Goal: Book appointment/travel/reservation

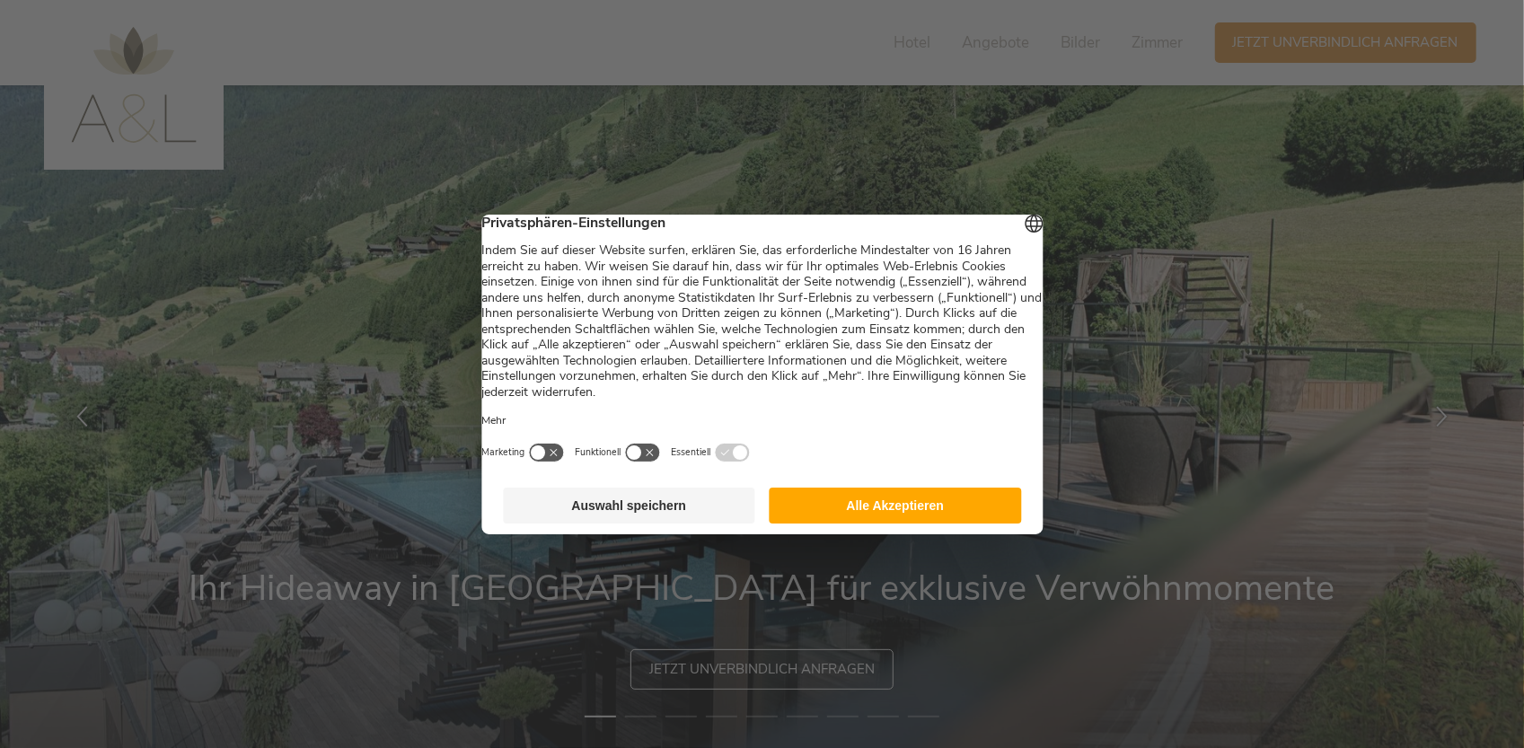
click at [869, 515] on button "Alle Akzeptieren" at bounding box center [895, 506] width 252 height 36
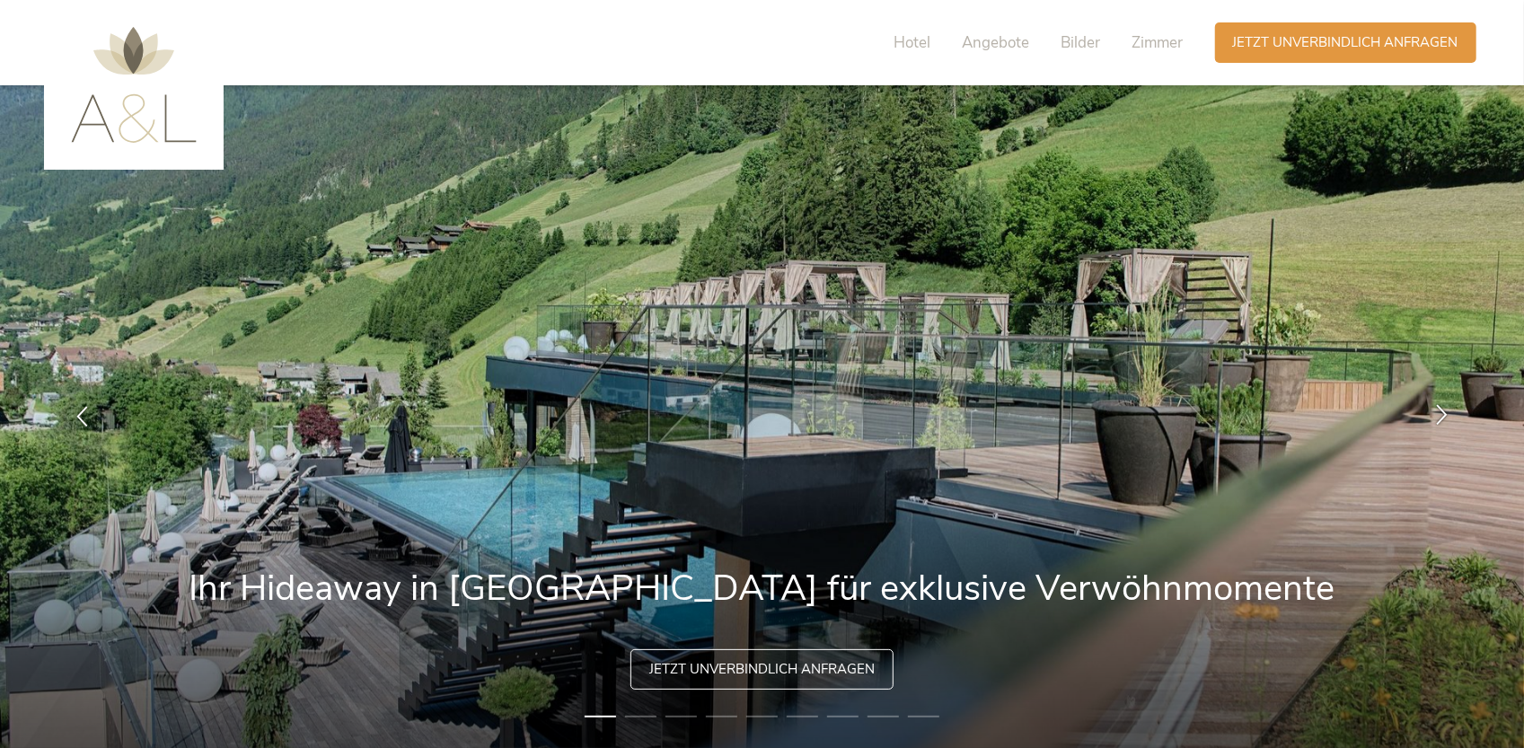
click at [1455, 409] on div at bounding box center [1441, 417] width 57 height 57
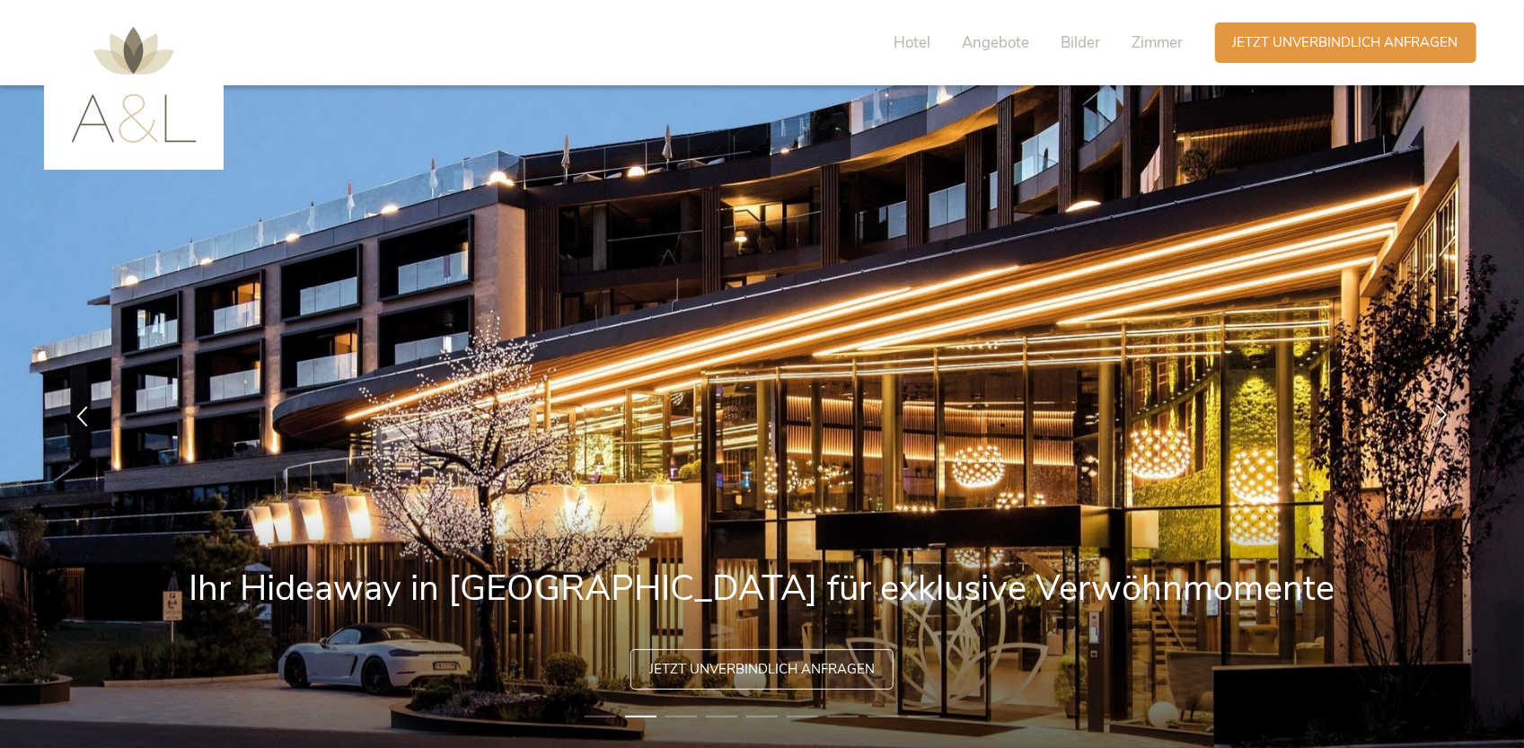
click at [1455, 409] on div at bounding box center [1441, 417] width 57 height 57
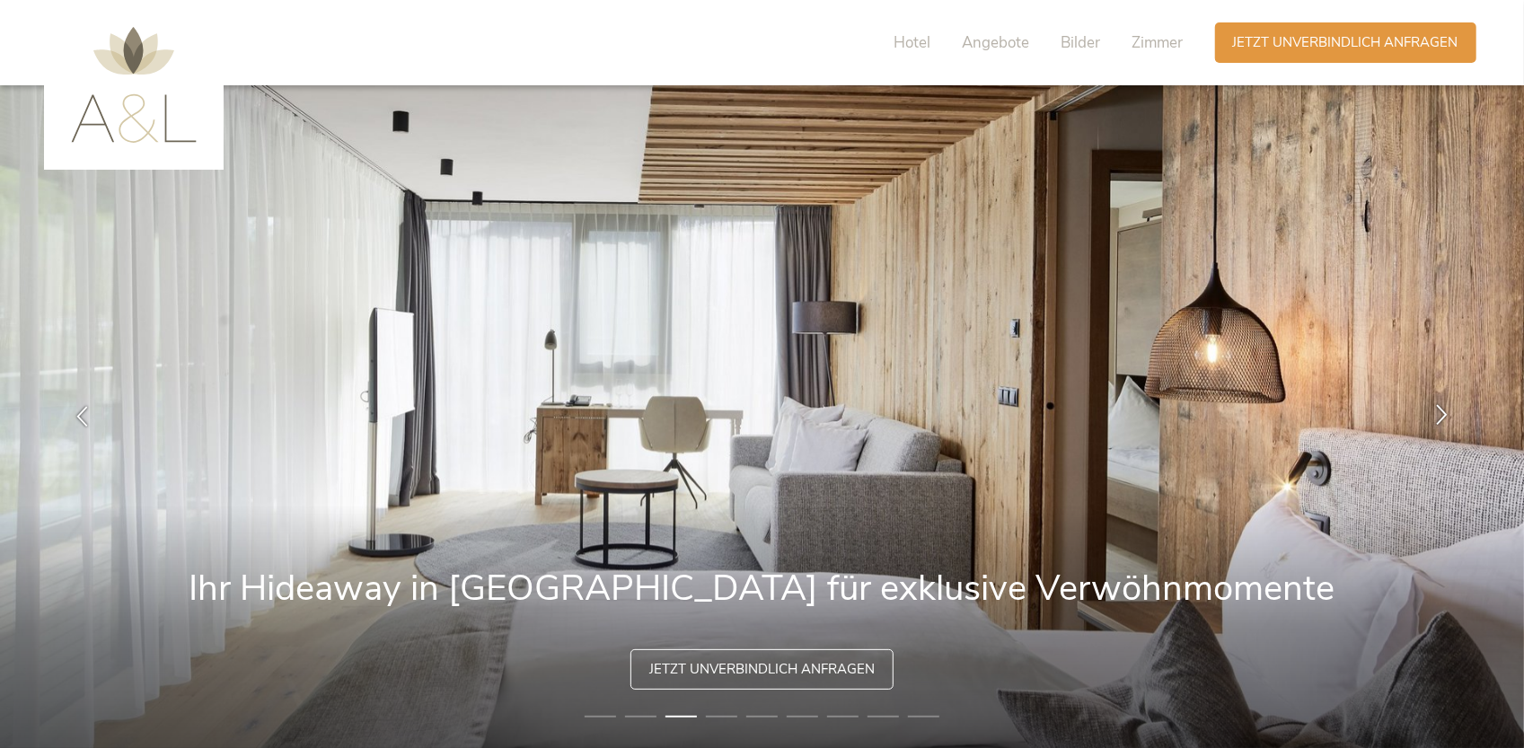
click at [1455, 409] on div at bounding box center [1441, 417] width 57 height 57
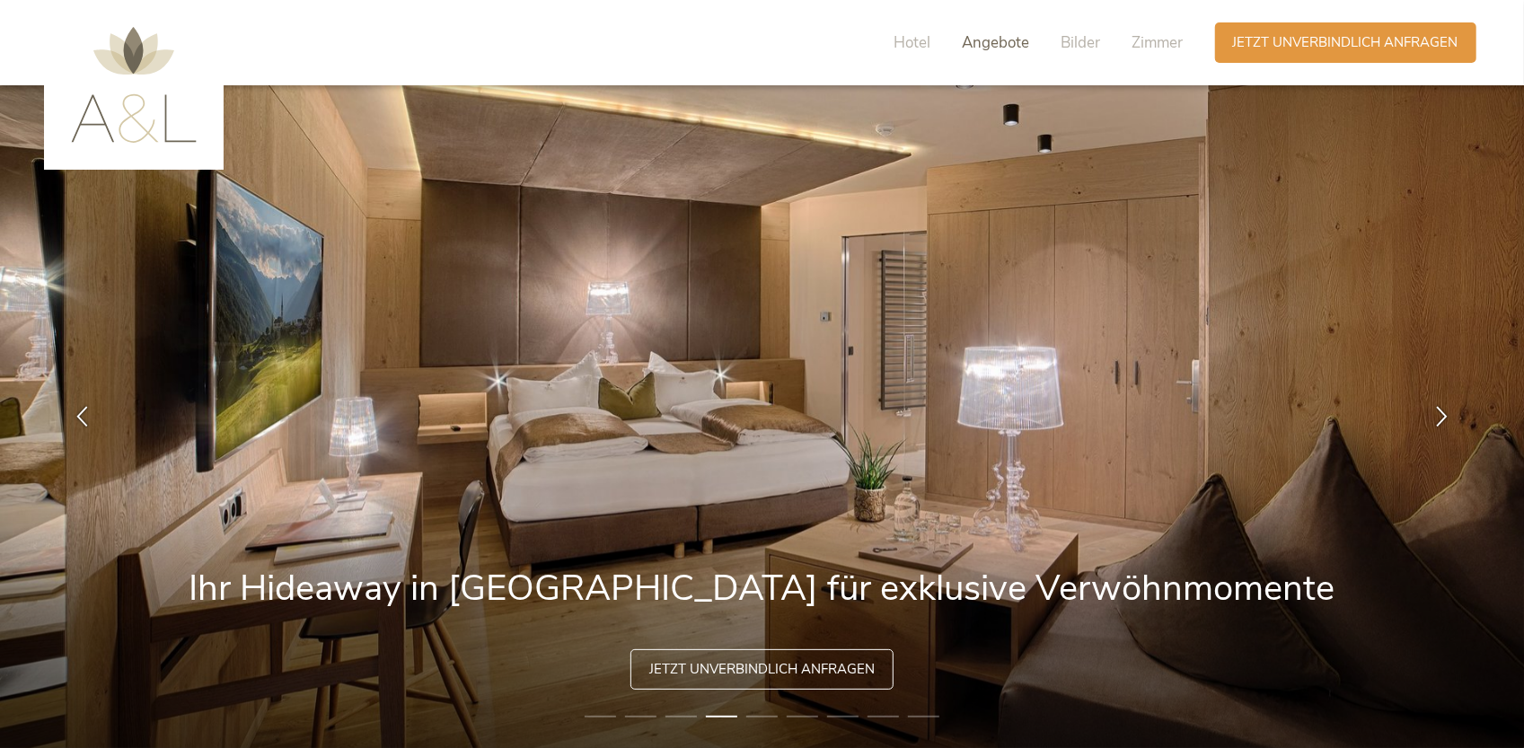
click at [963, 34] on span "Angebote" at bounding box center [996, 42] width 67 height 21
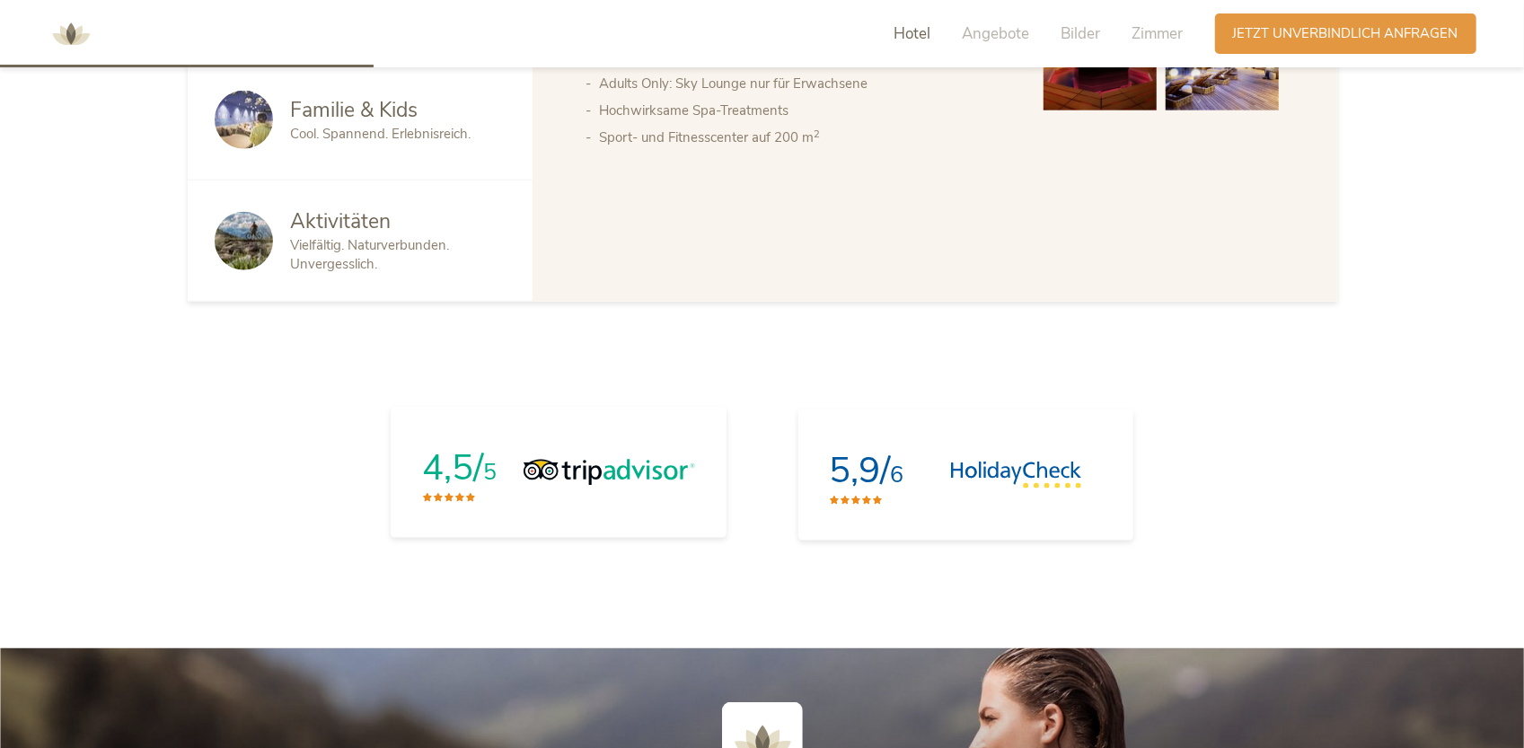
scroll to position [1068, 0]
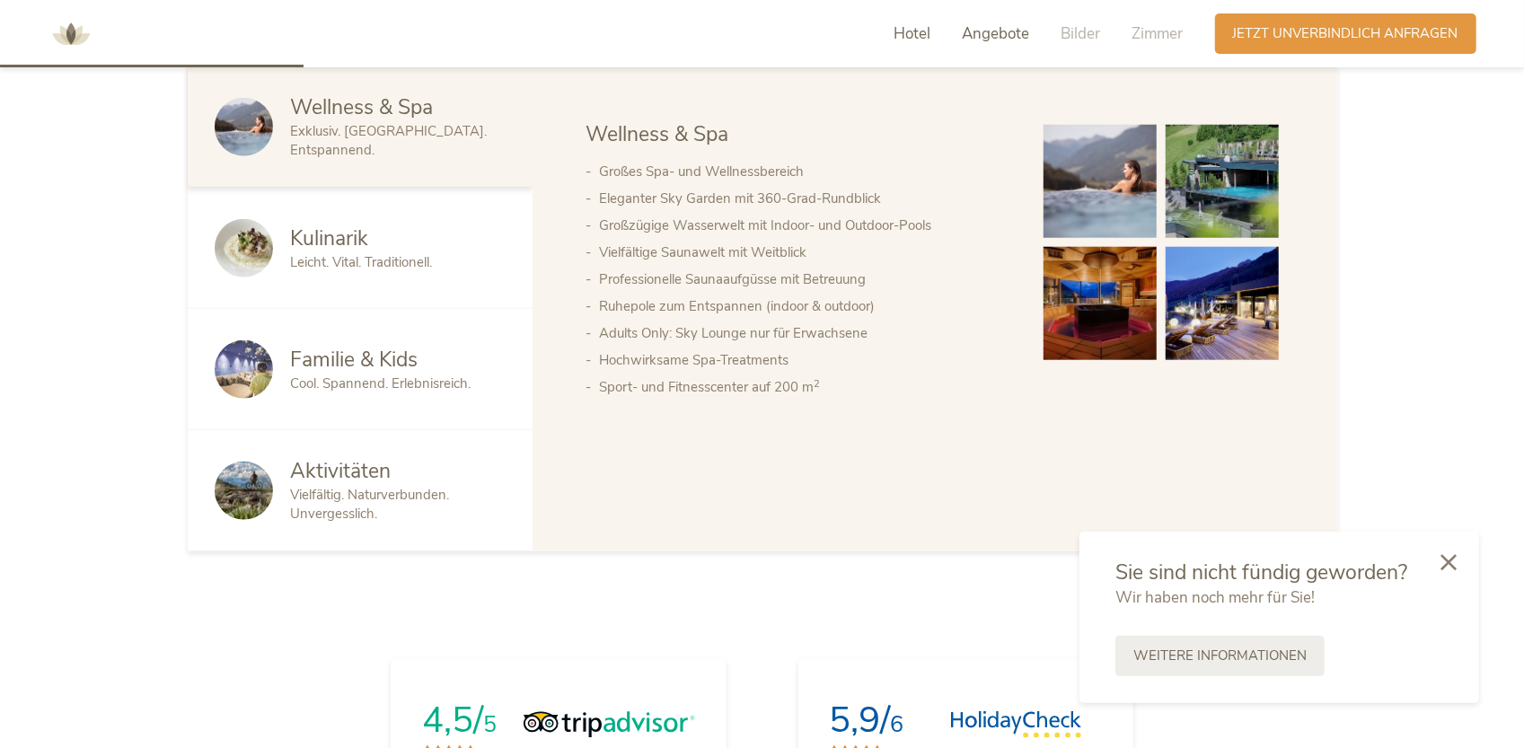
click at [990, 40] on span "Angebote" at bounding box center [996, 33] width 67 height 21
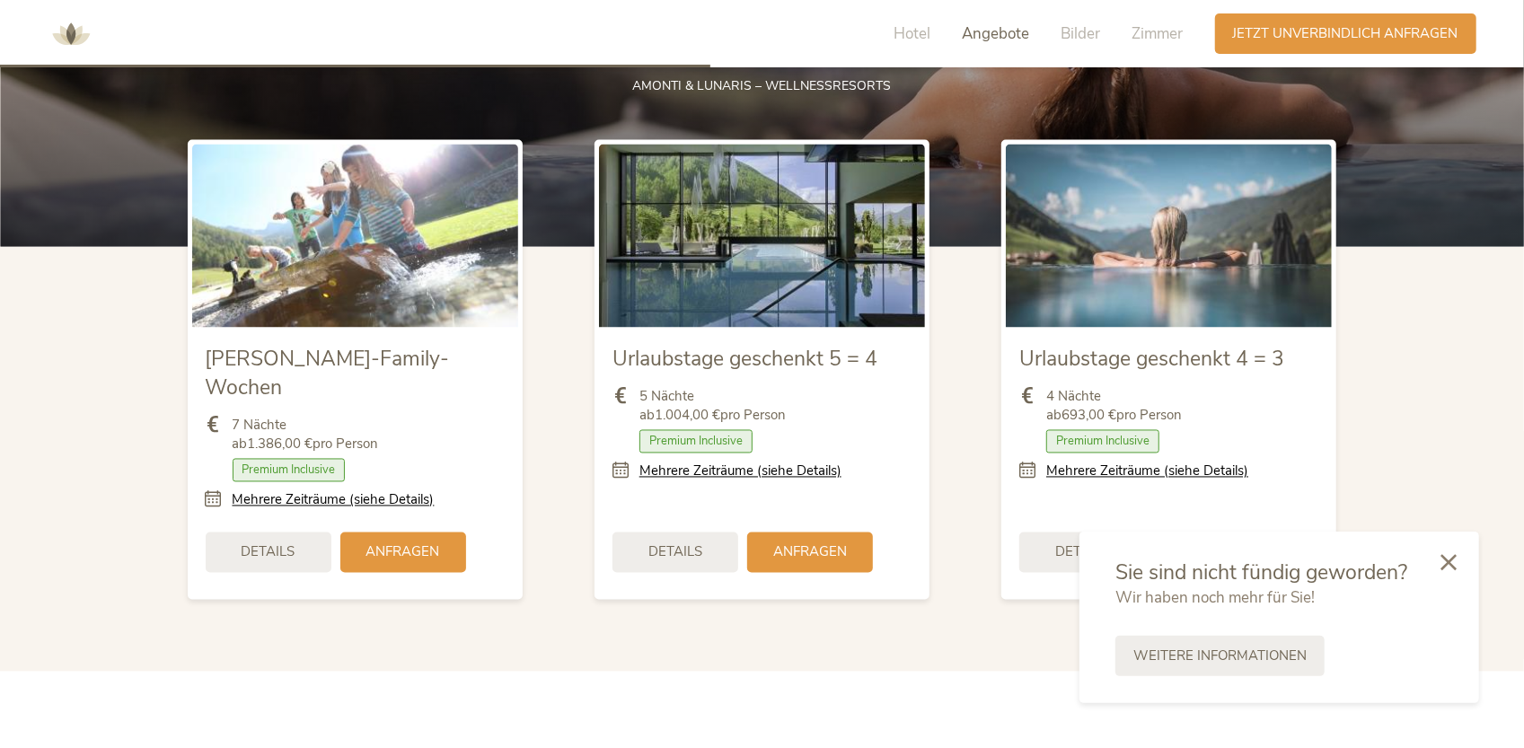
scroll to position [1697, 0]
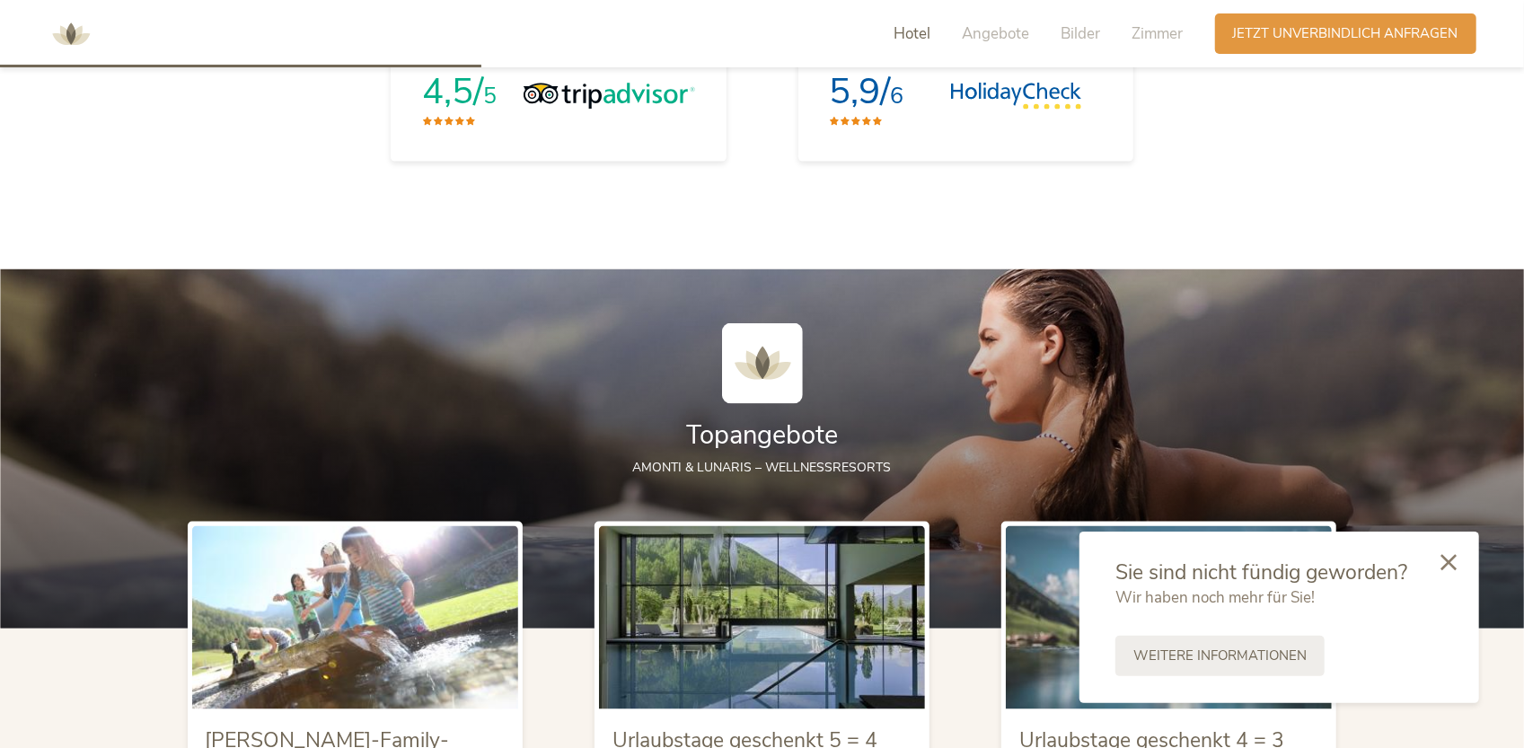
click at [909, 31] on span "Hotel" at bounding box center [912, 33] width 37 height 21
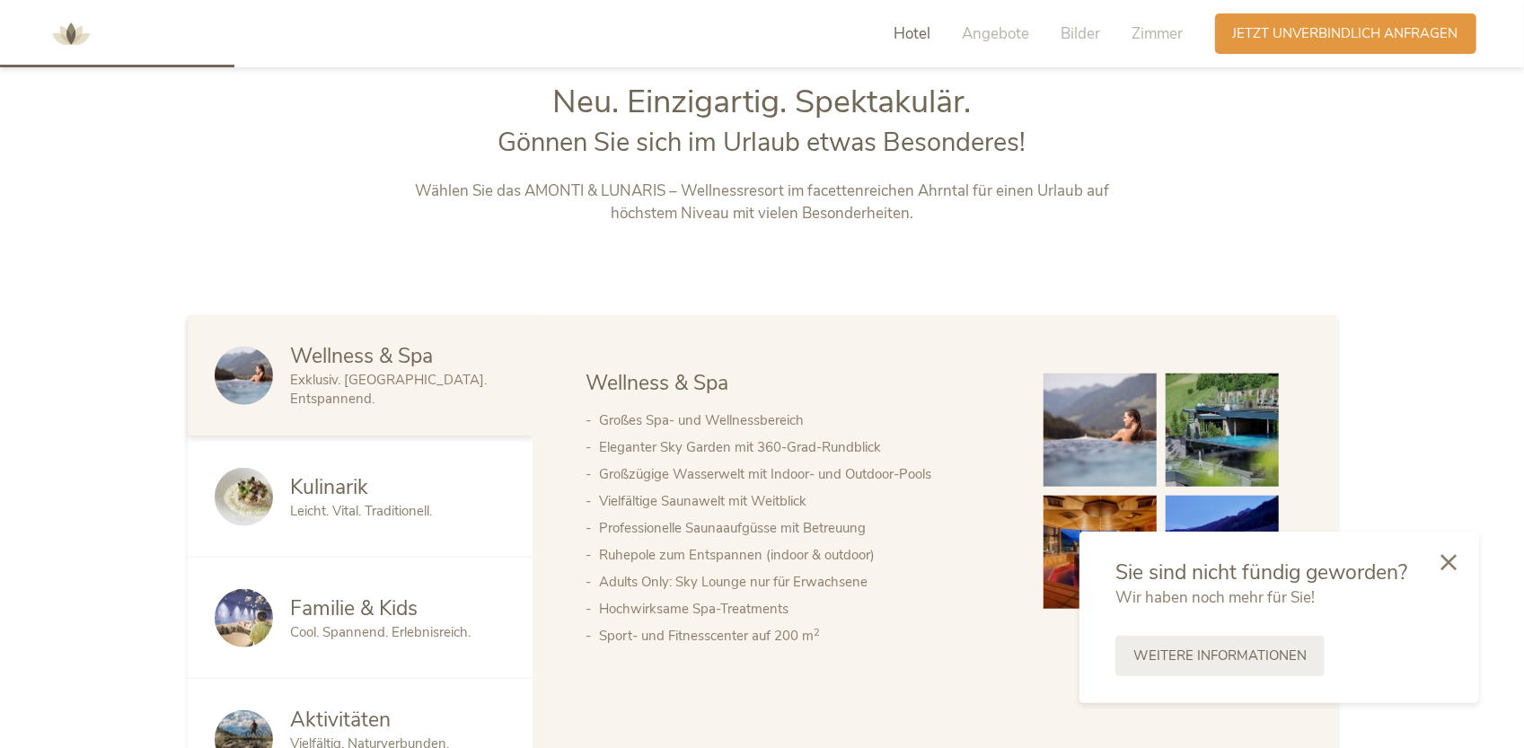
scroll to position [810, 0]
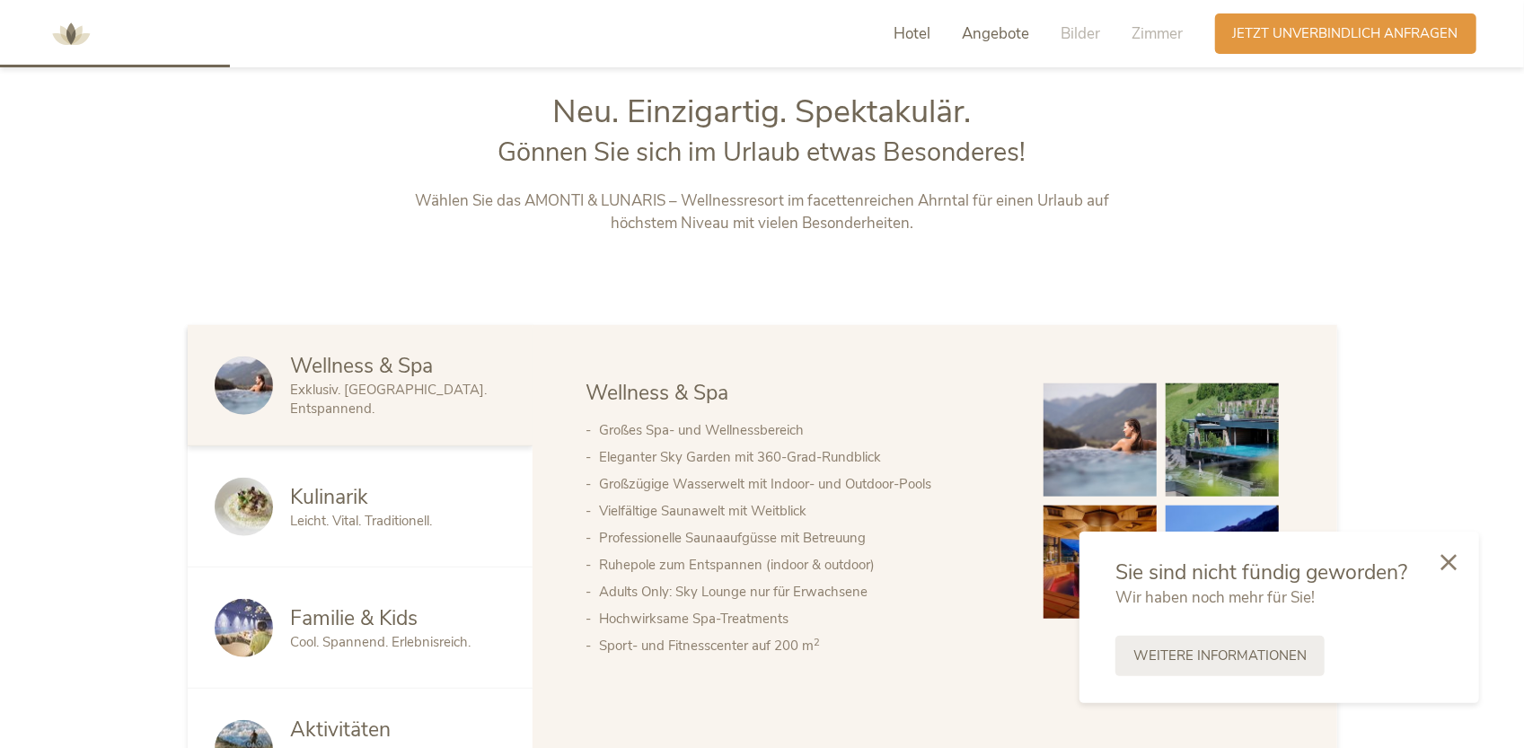
click at [985, 27] on span "Angebote" at bounding box center [996, 33] width 67 height 21
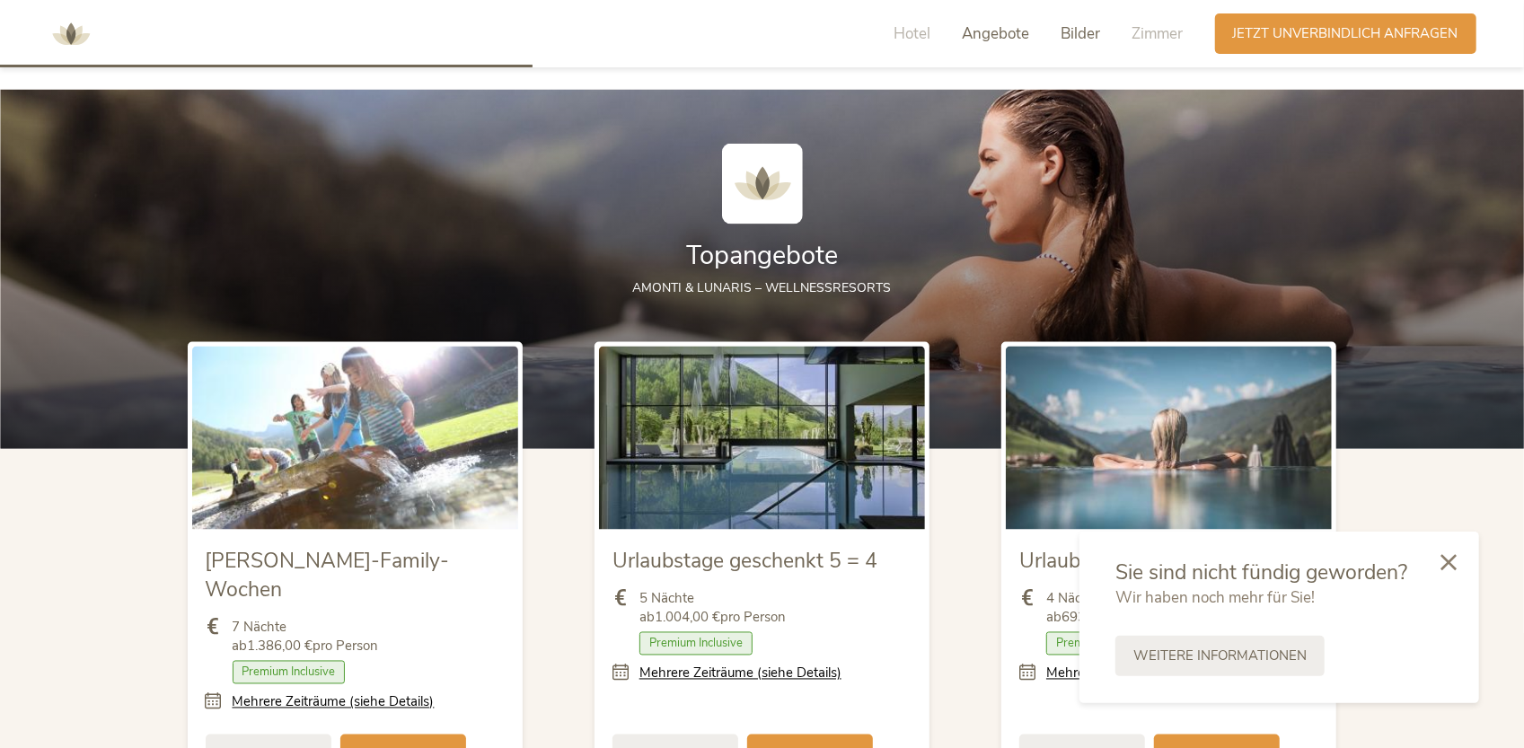
click at [1070, 31] on span "Bilder" at bounding box center [1081, 33] width 40 height 21
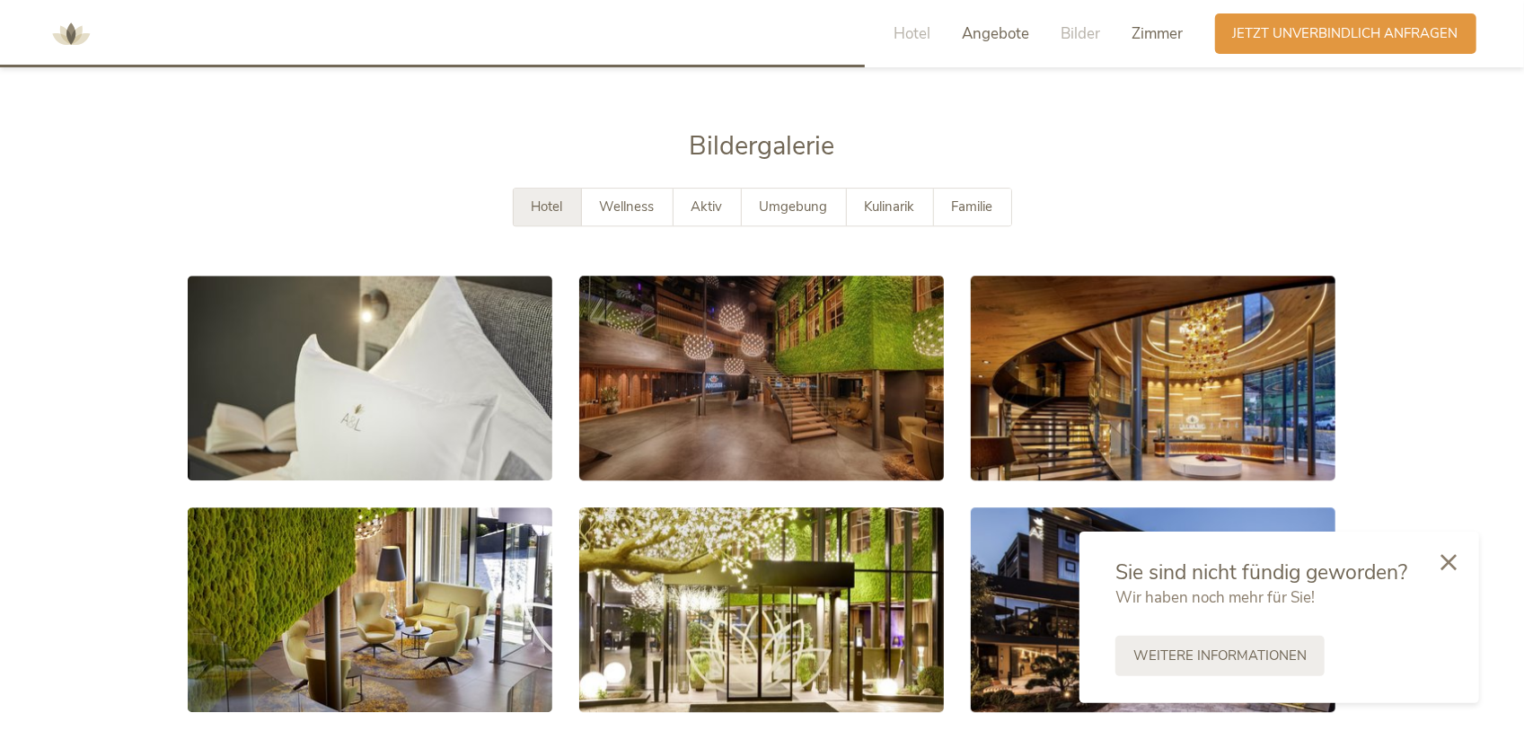
scroll to position [3177, 0]
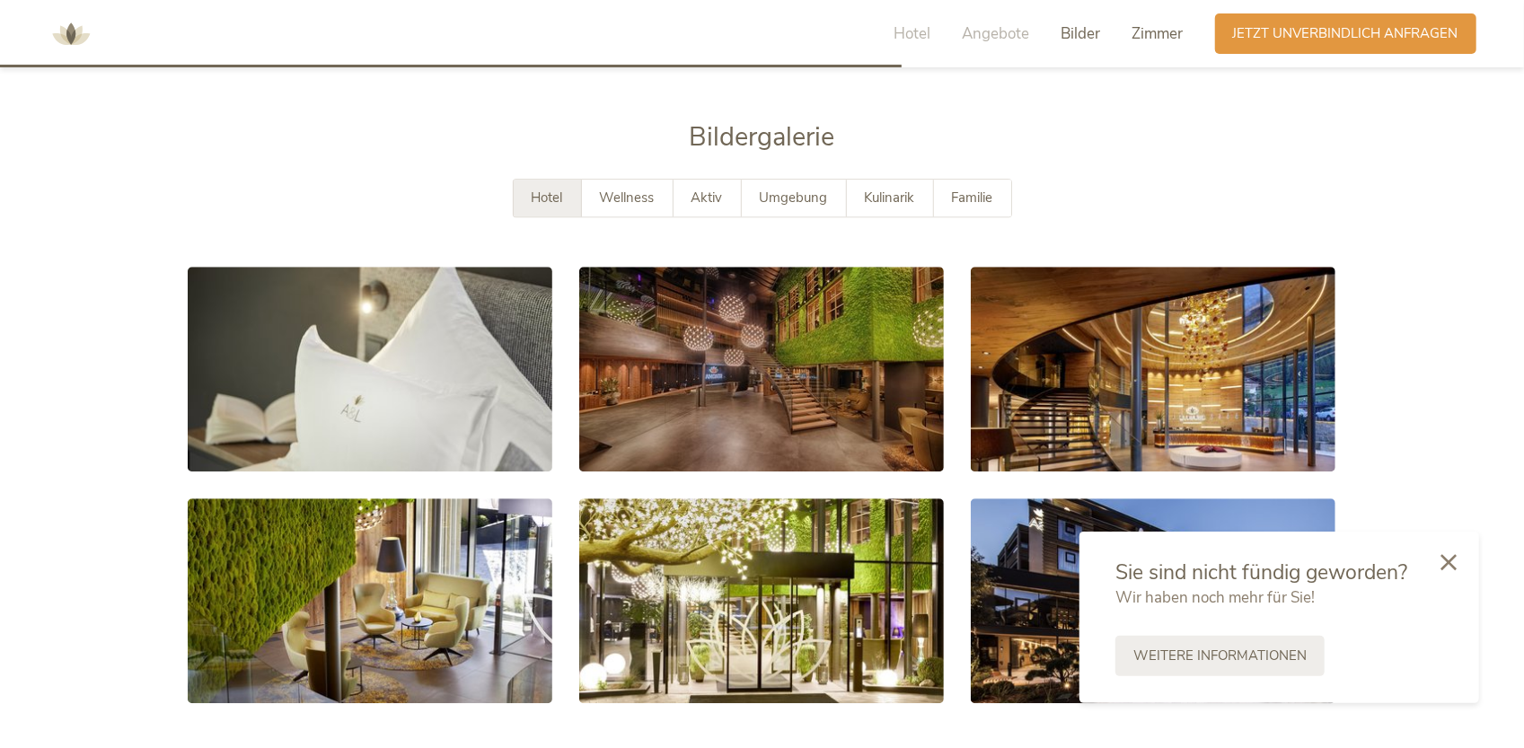
click at [1178, 36] on span "Zimmer" at bounding box center [1157, 33] width 51 height 21
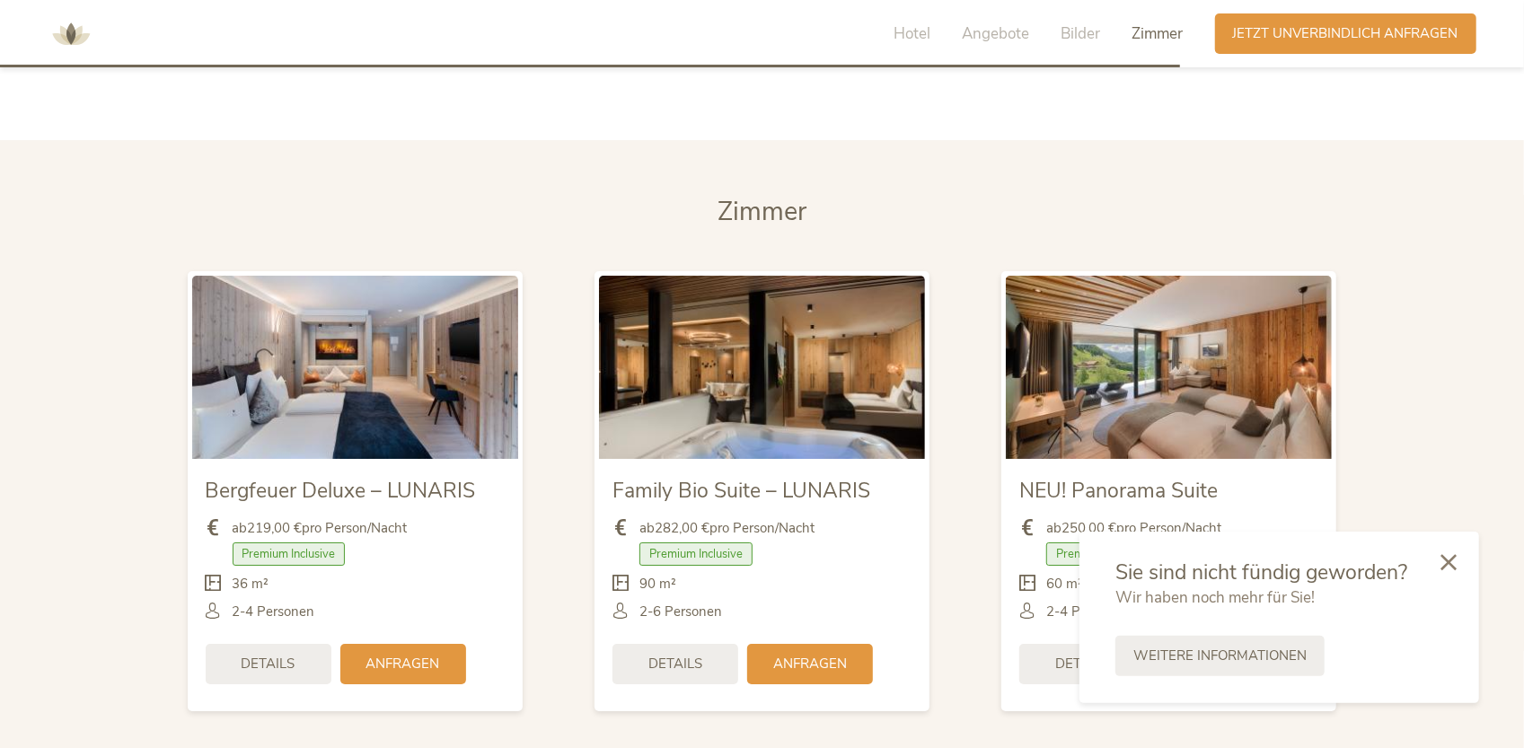
scroll to position [4161, 0]
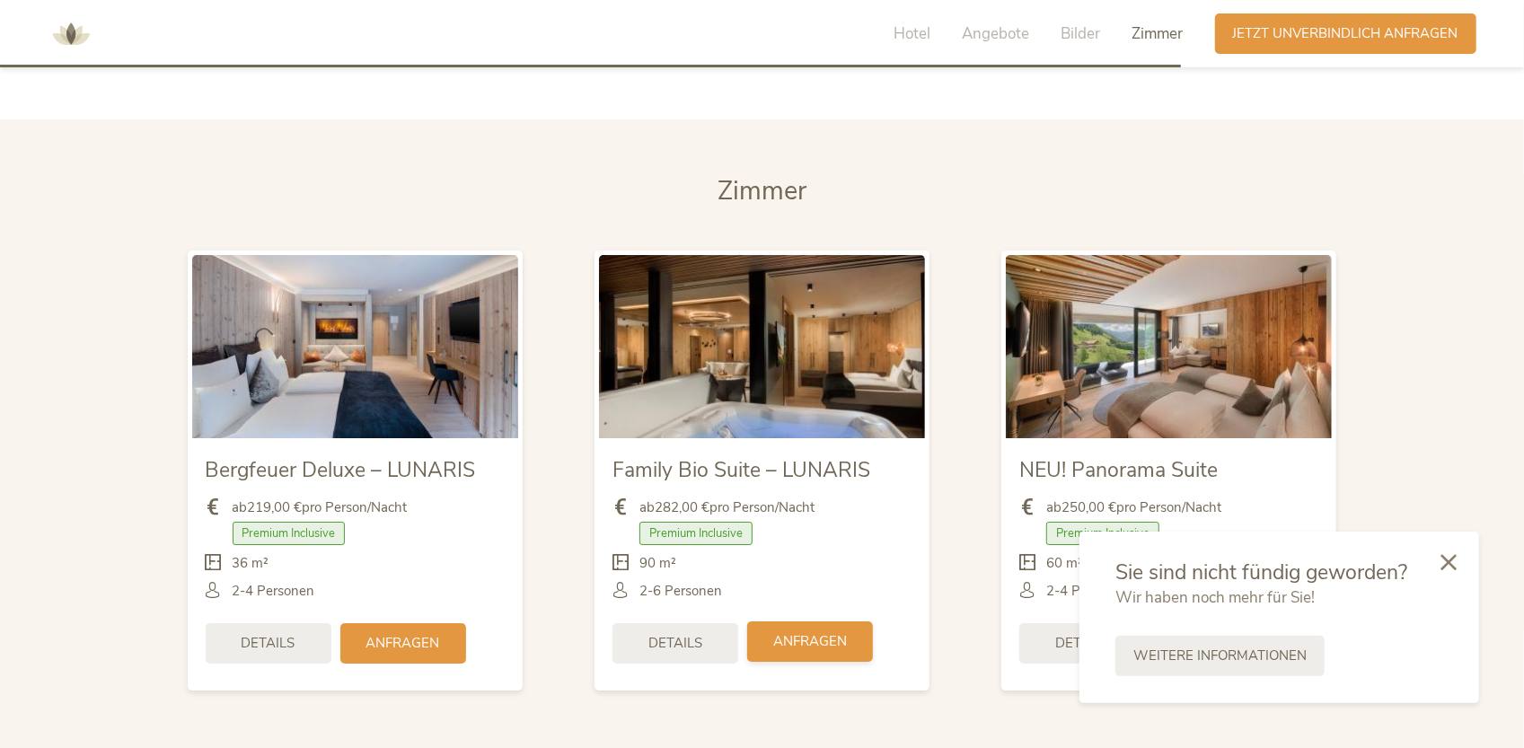
click at [806, 632] on span "Anfragen" at bounding box center [810, 641] width 74 height 19
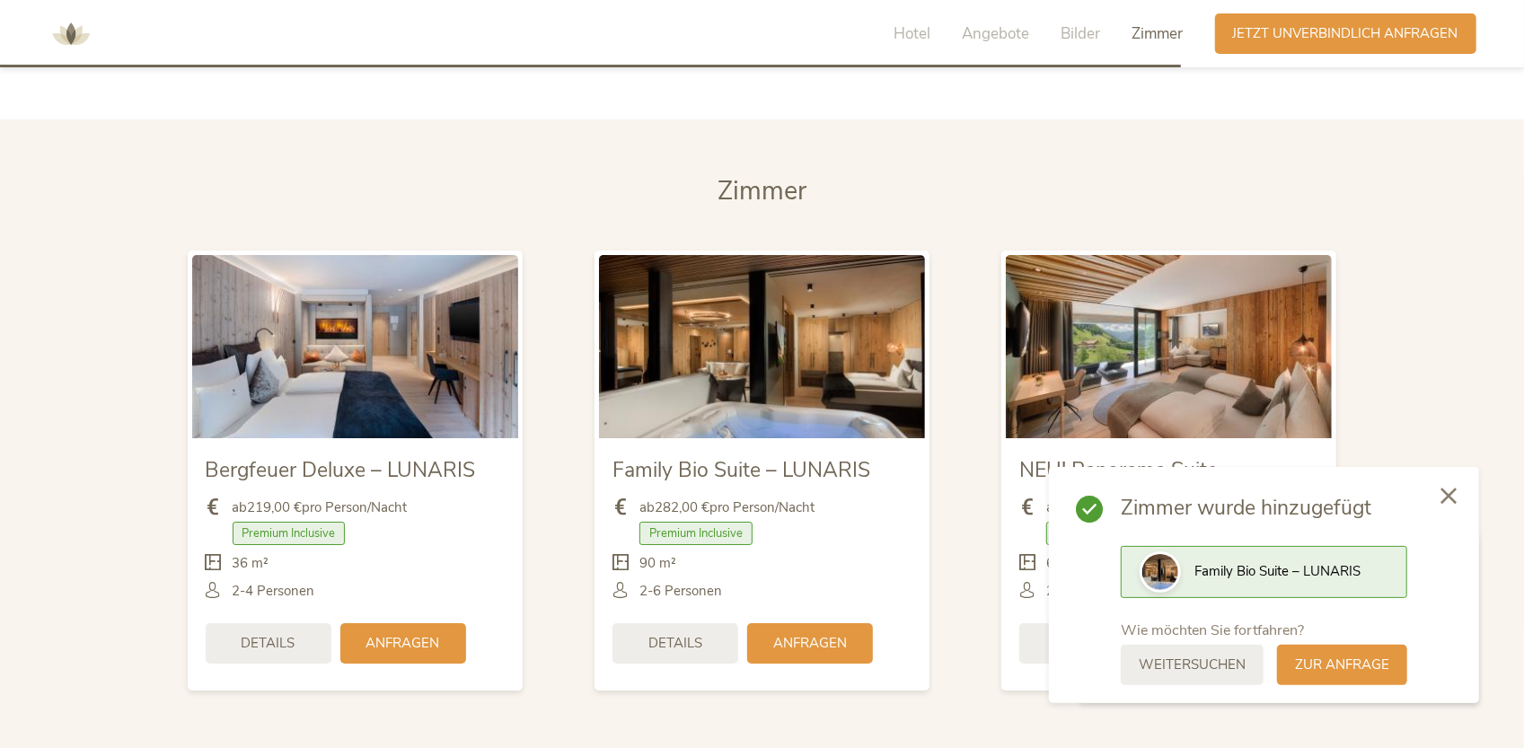
click at [1440, 495] on icon at bounding box center [1448, 496] width 16 height 16
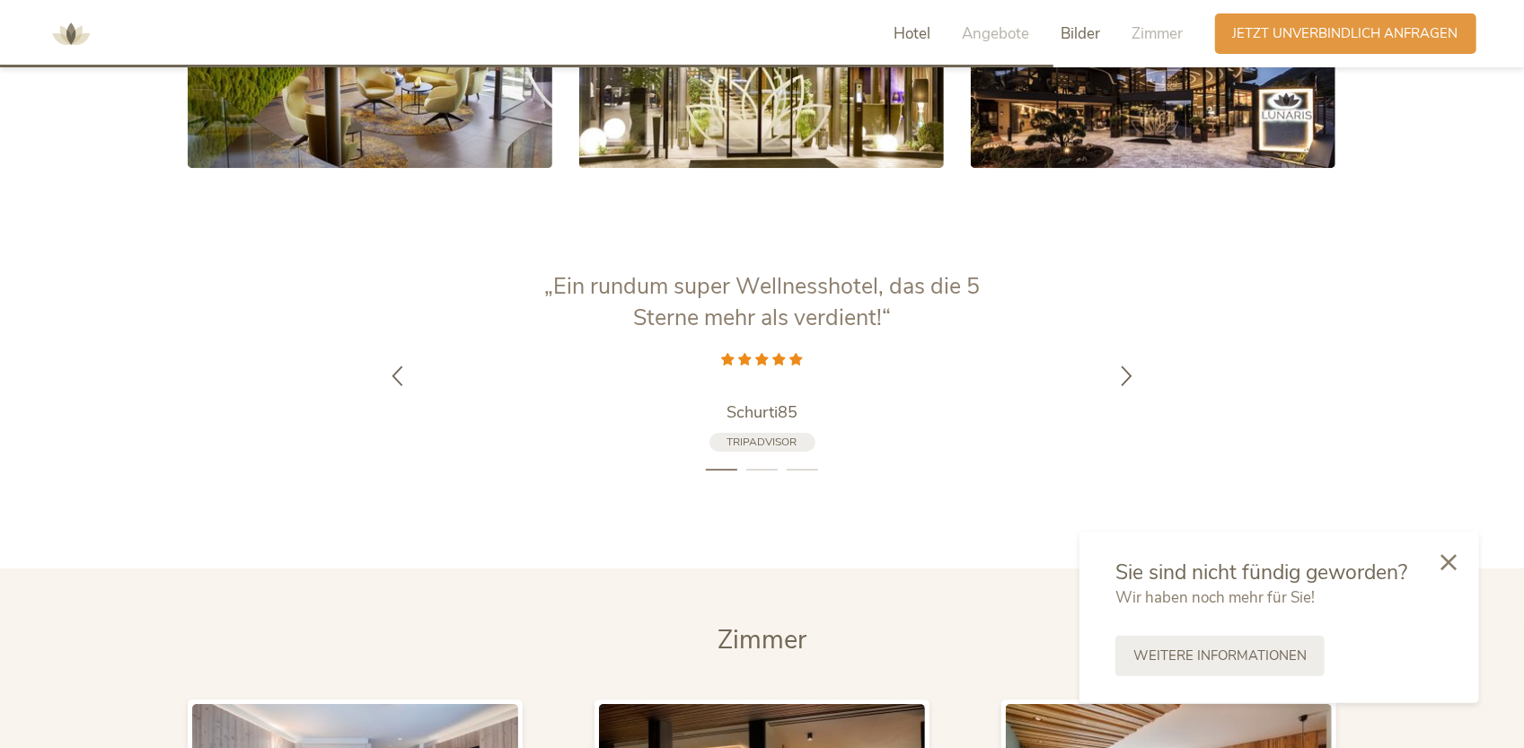
click at [900, 33] on span "Hotel" at bounding box center [912, 33] width 37 height 21
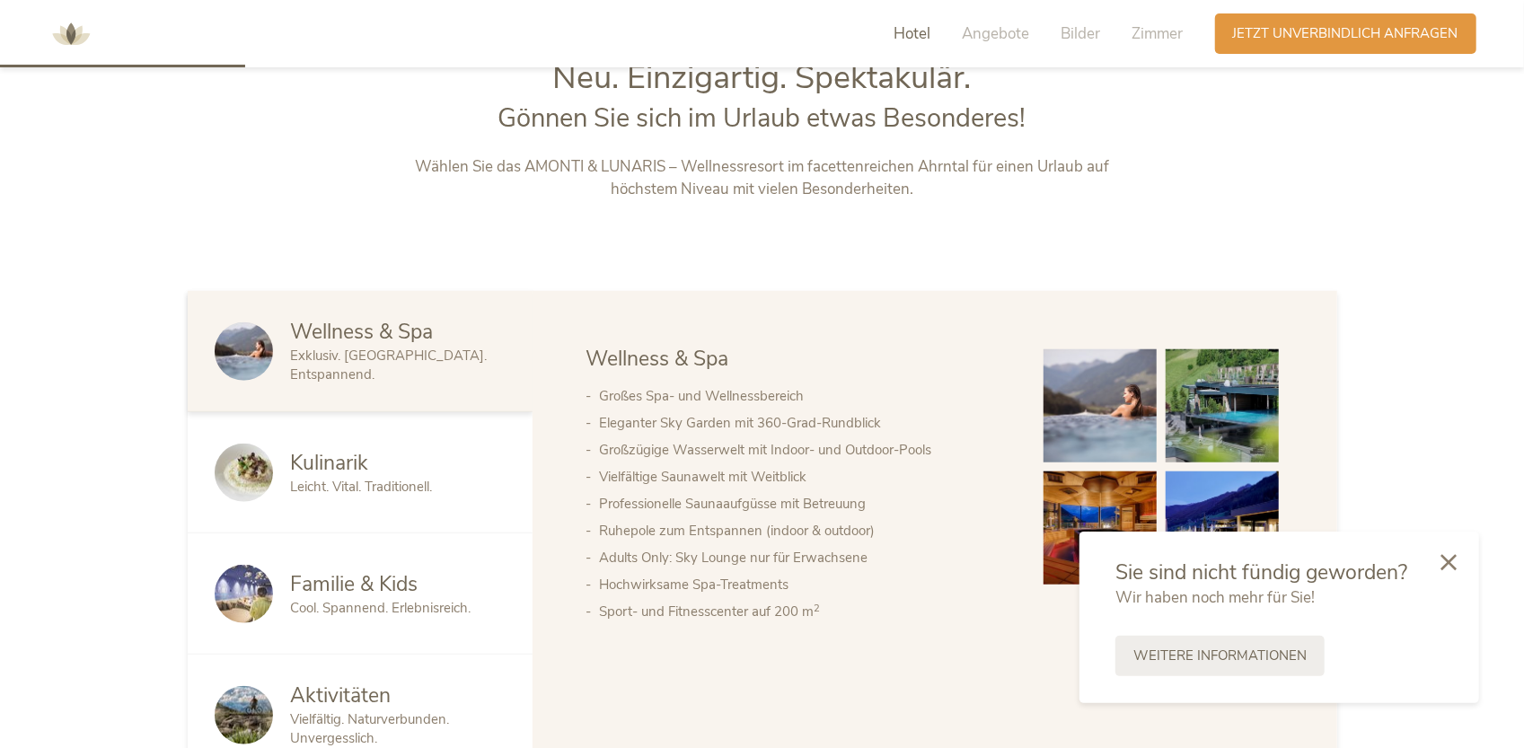
scroll to position [810, 0]
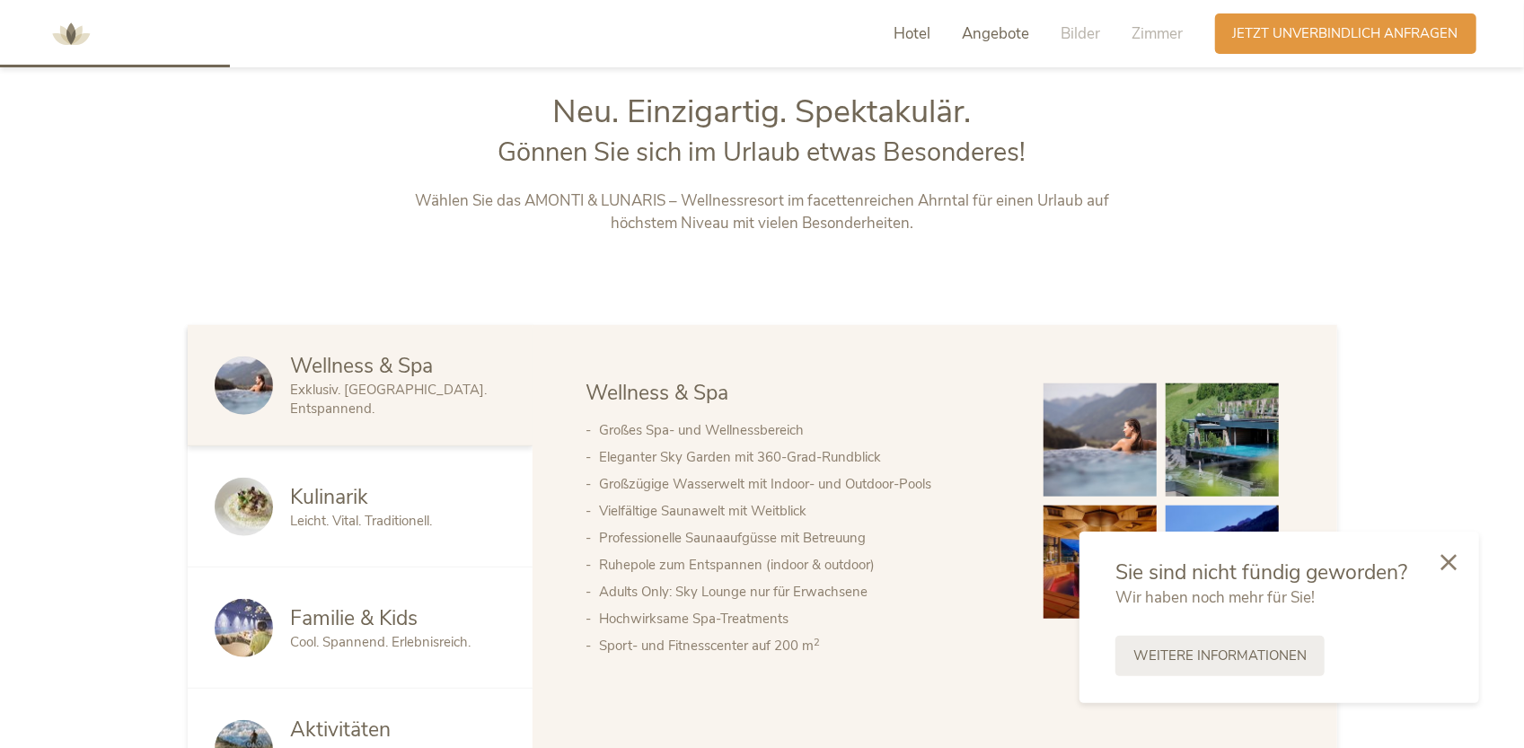
click at [1011, 35] on span "Angebote" at bounding box center [996, 33] width 67 height 21
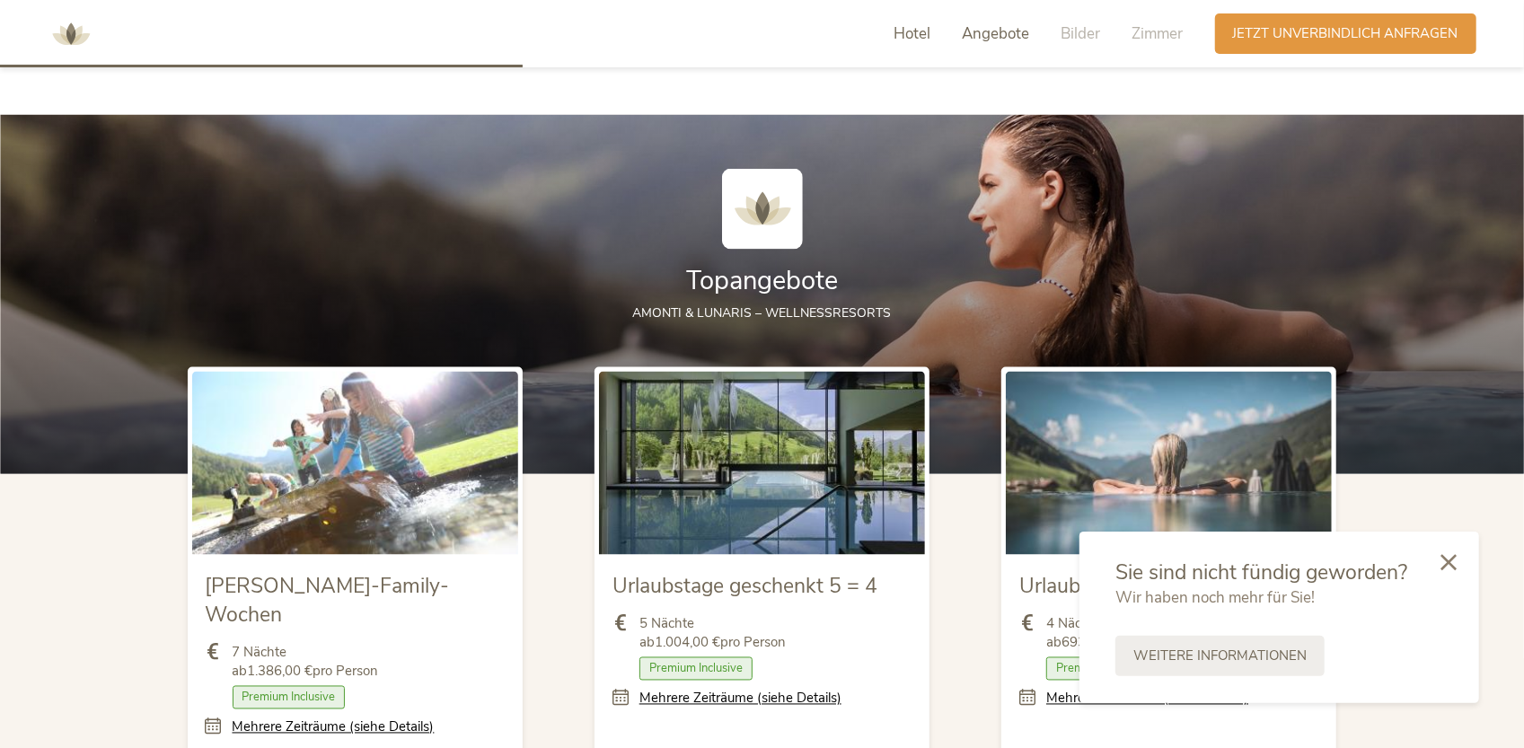
scroll to position [1877, 0]
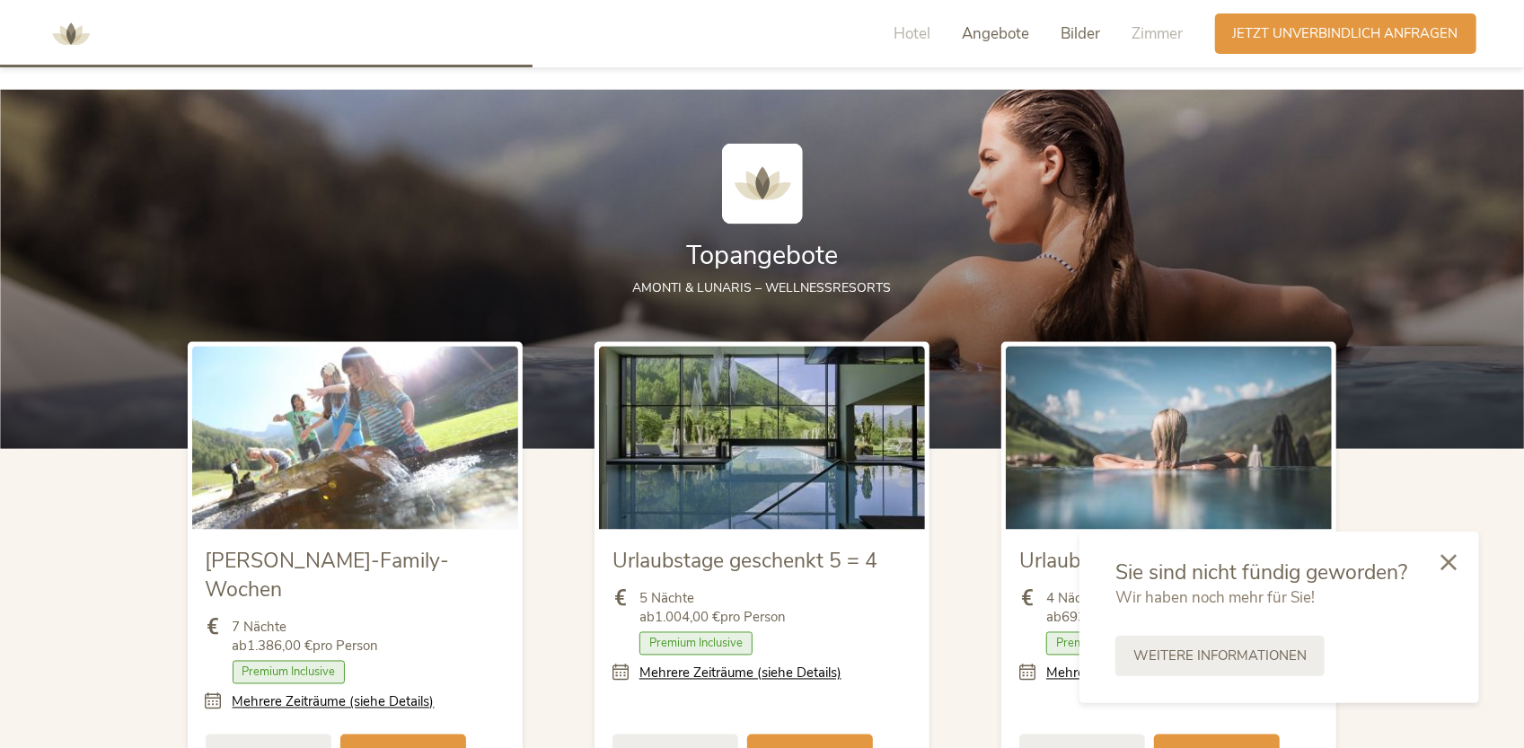
click at [1062, 29] on span "Bilder" at bounding box center [1081, 33] width 40 height 21
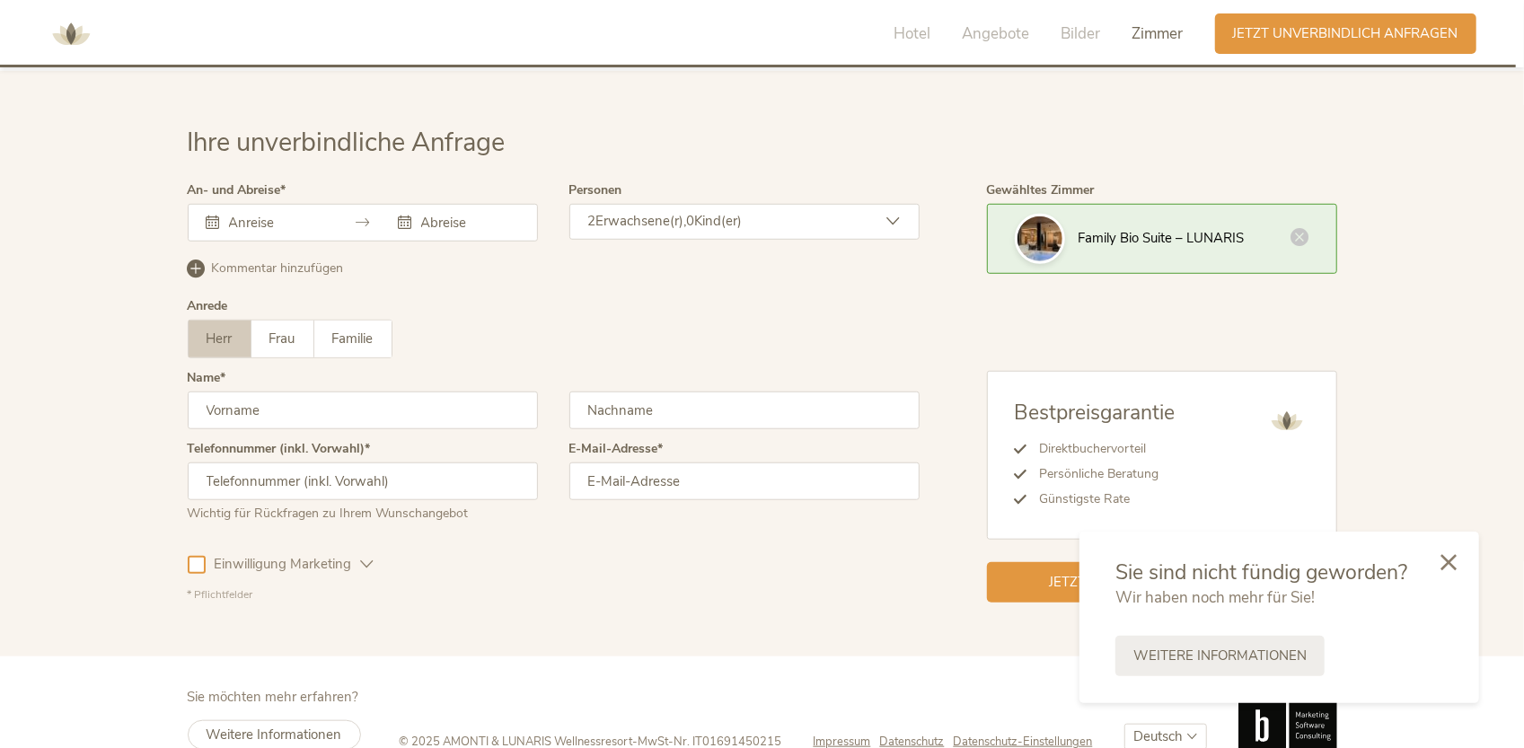
scroll to position [5280, 0]
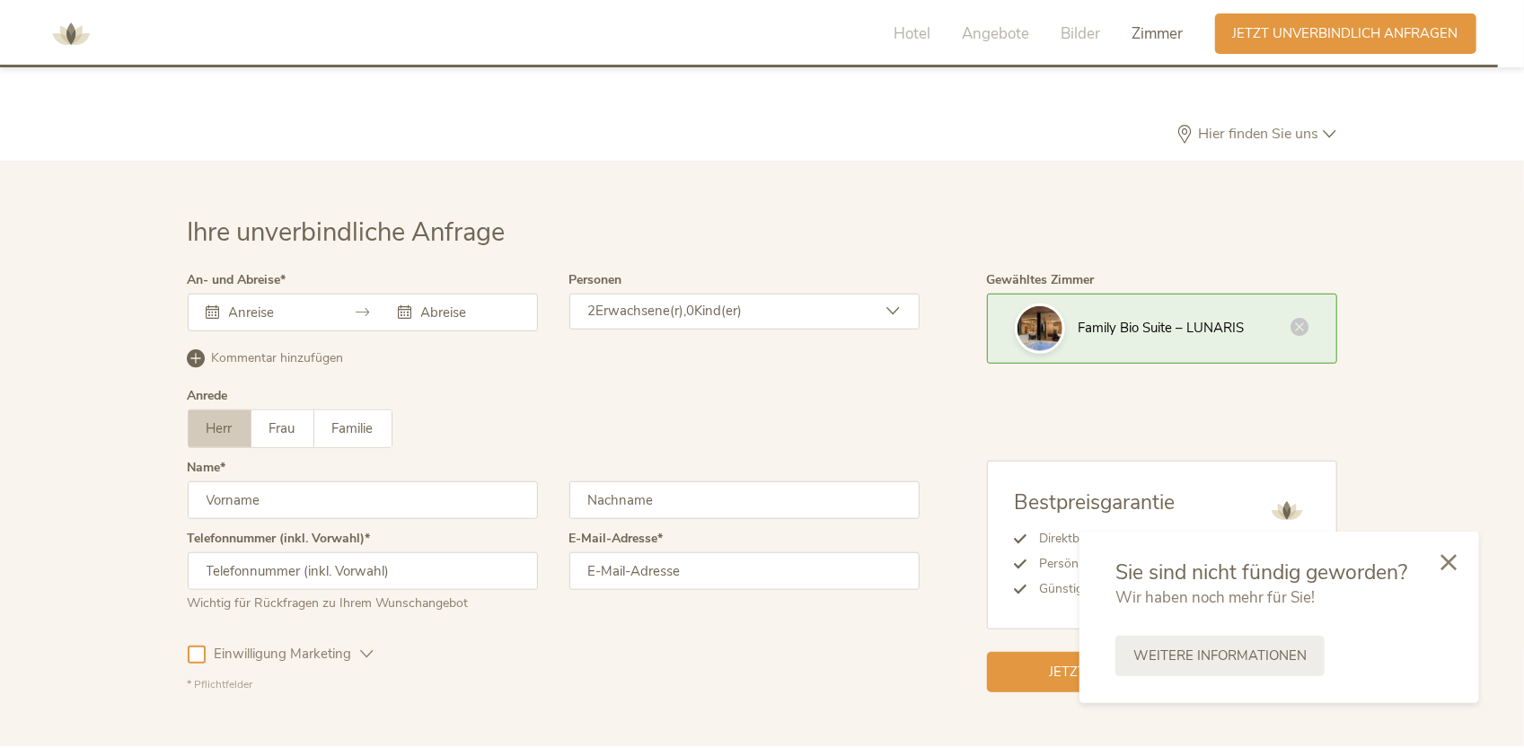
click at [256, 303] on input "text" at bounding box center [275, 312] width 102 height 18
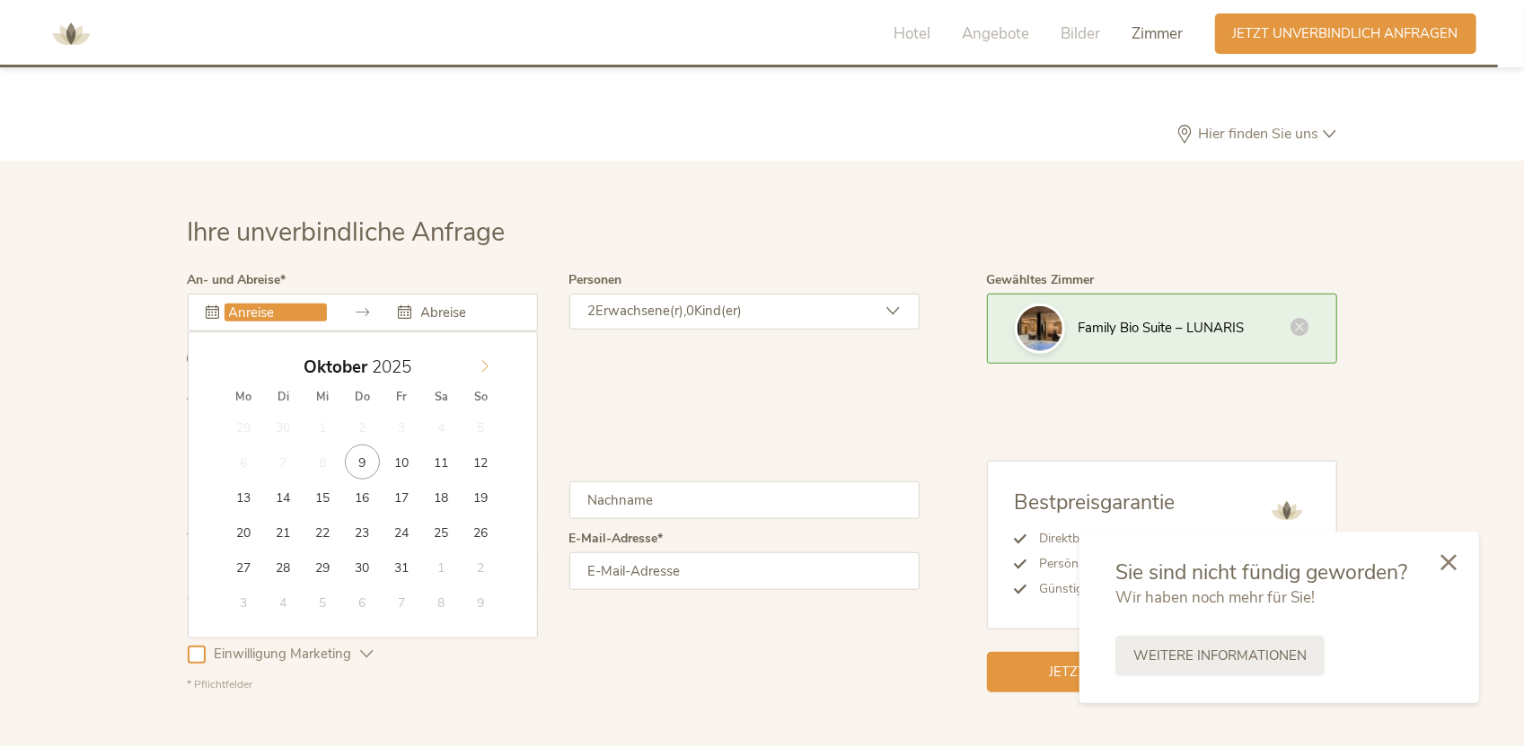
click at [485, 360] on icon at bounding box center [485, 366] width 13 height 13
type input "[DATE]"
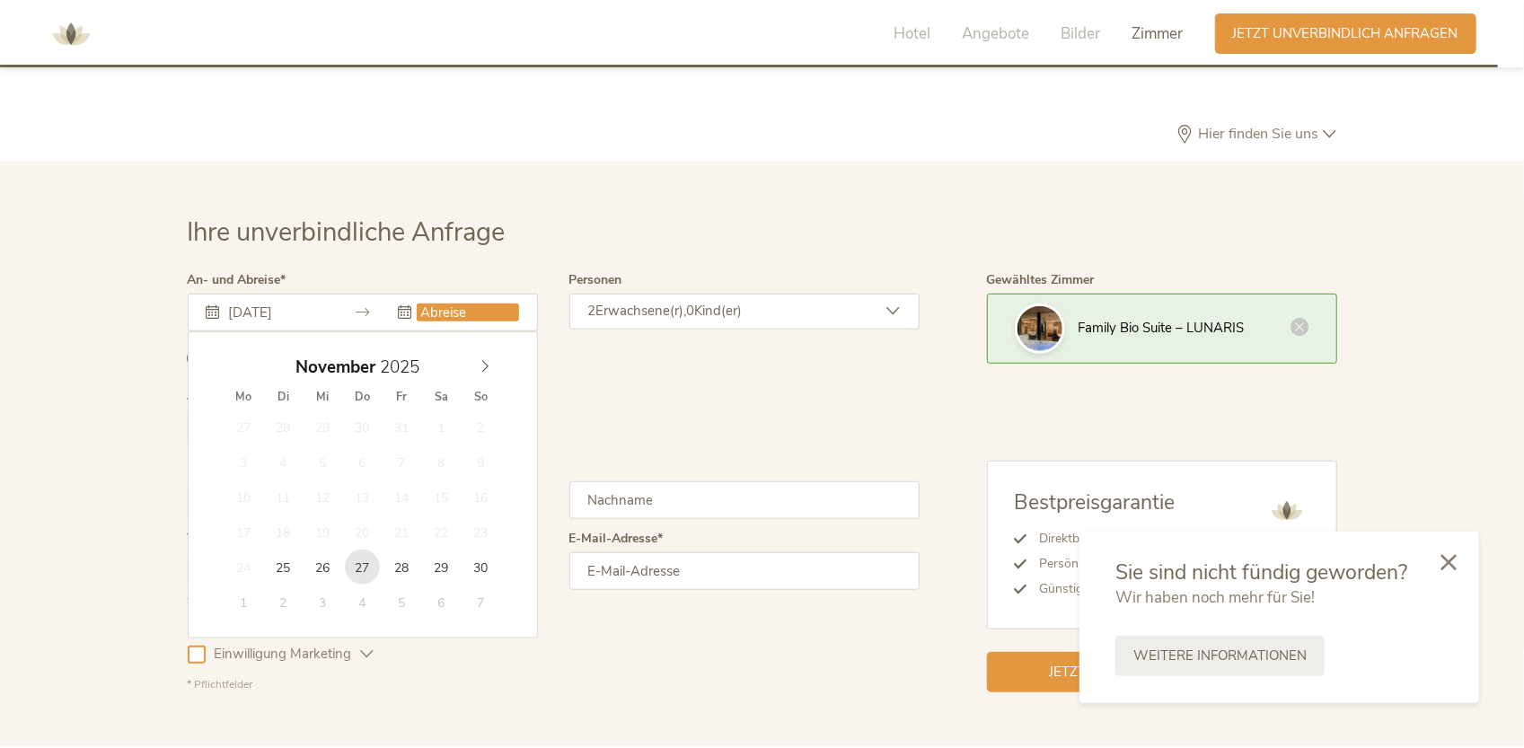
type input "[DATE]"
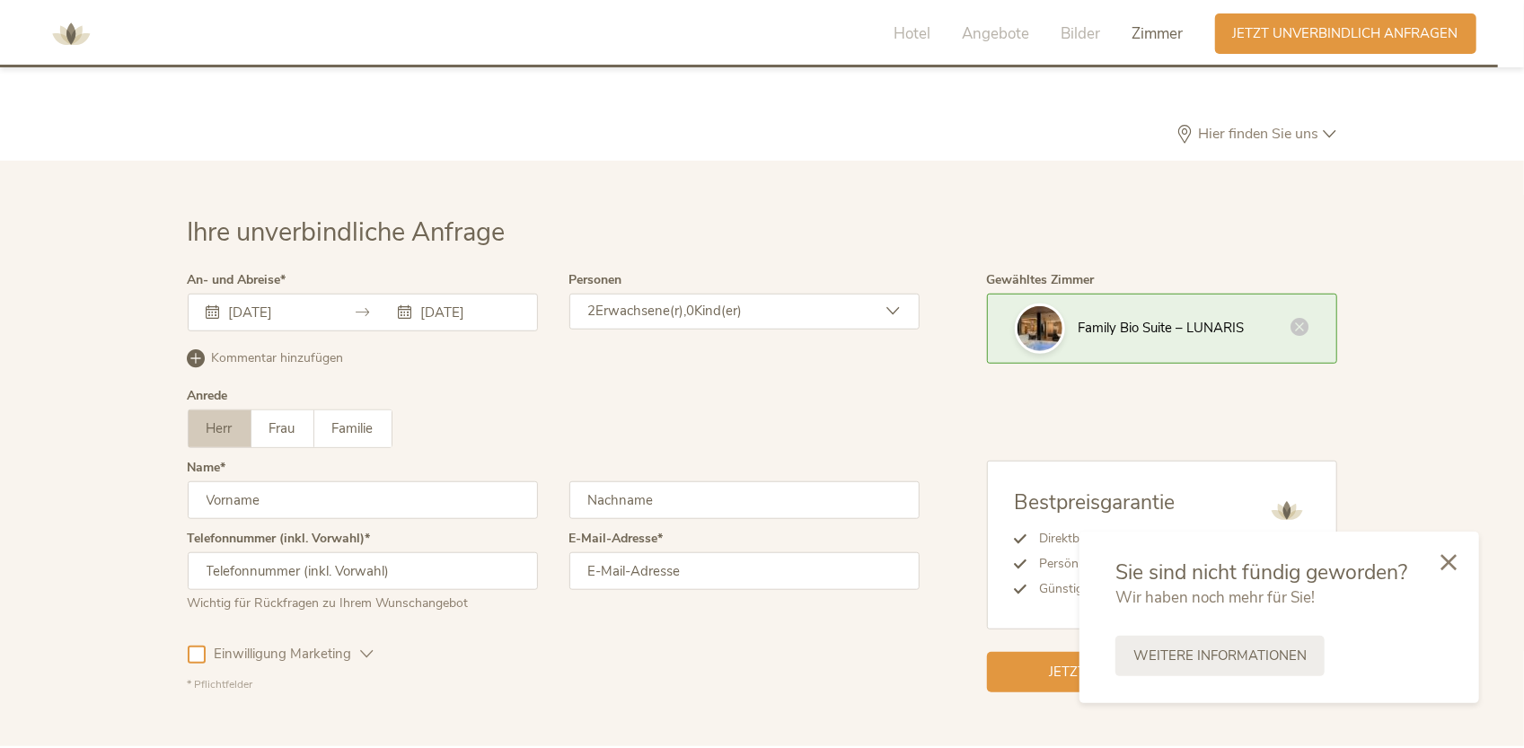
click at [781, 294] on div "2 Erwachsene(r), 0 Kind(er)" at bounding box center [744, 312] width 350 height 36
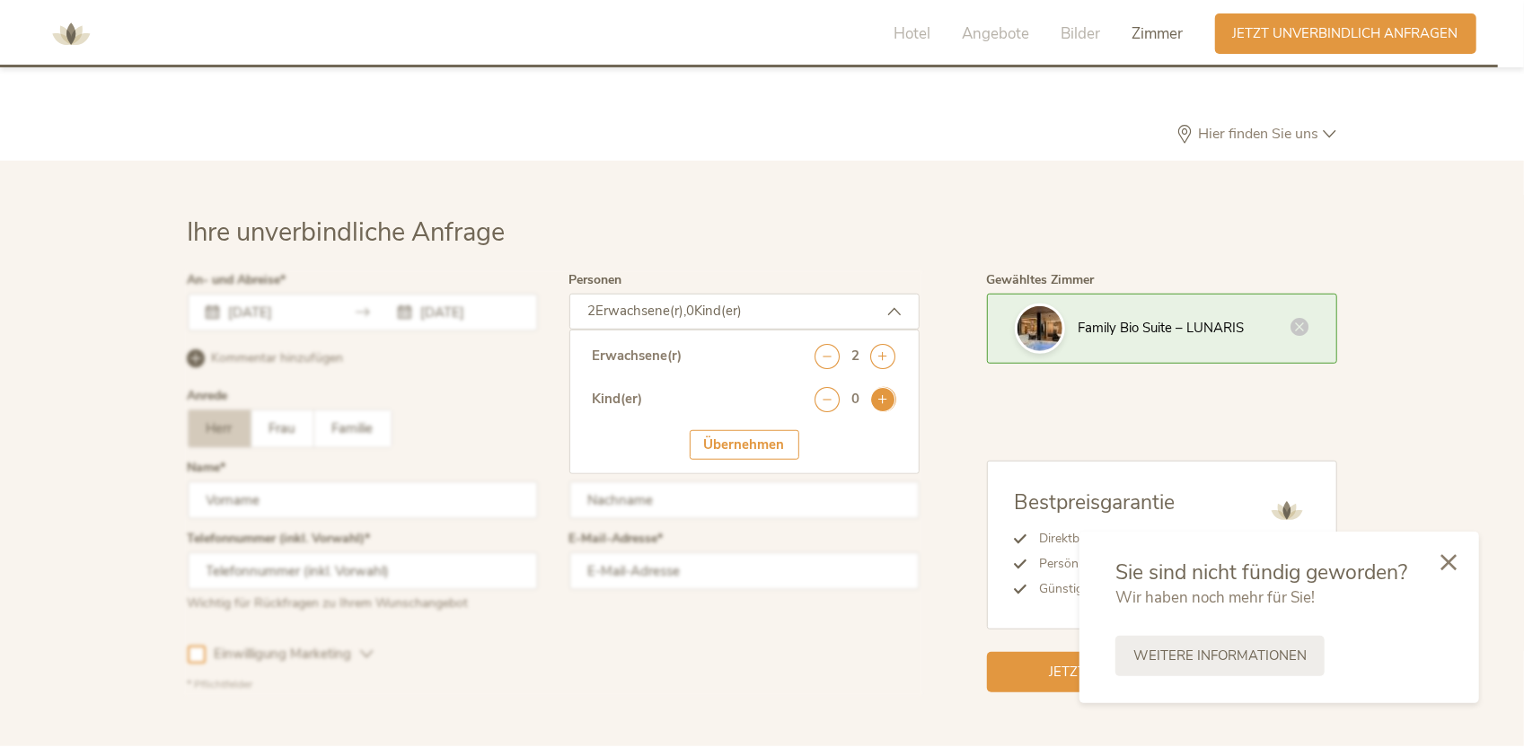
click at [889, 387] on icon at bounding box center [883, 399] width 25 height 25
click at [841, 434] on select "wählen 0 1 2 3 4 5 6 7 8 9 10 11 12 13 14 15 16 17" at bounding box center [855, 449] width 81 height 30
select select "4"
click at [815, 434] on select "wählen 0 1 2 3 4 5 6 7 8 9 10 11 12 13 14 15 16 17" at bounding box center [855, 449] width 81 height 30
click at [730, 450] on div "Alter 1 . Kind Angabe in Jahren wählen 0 1 2 3 4 5 6 7 8 9 10 11 12 13 14 15 16…" at bounding box center [744, 458] width 303 height 56
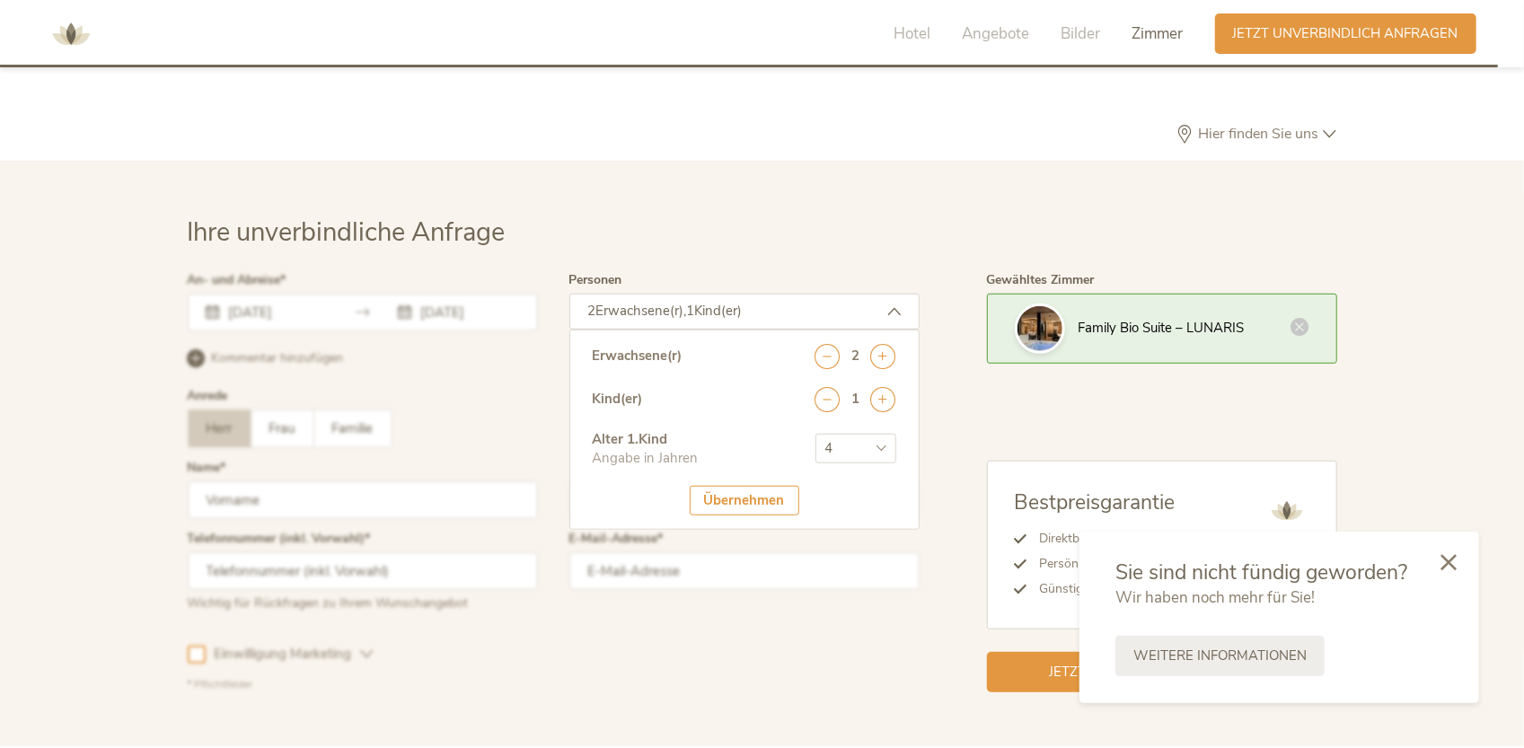
click at [734, 486] on div "Übernehmen" at bounding box center [745, 501] width 110 height 30
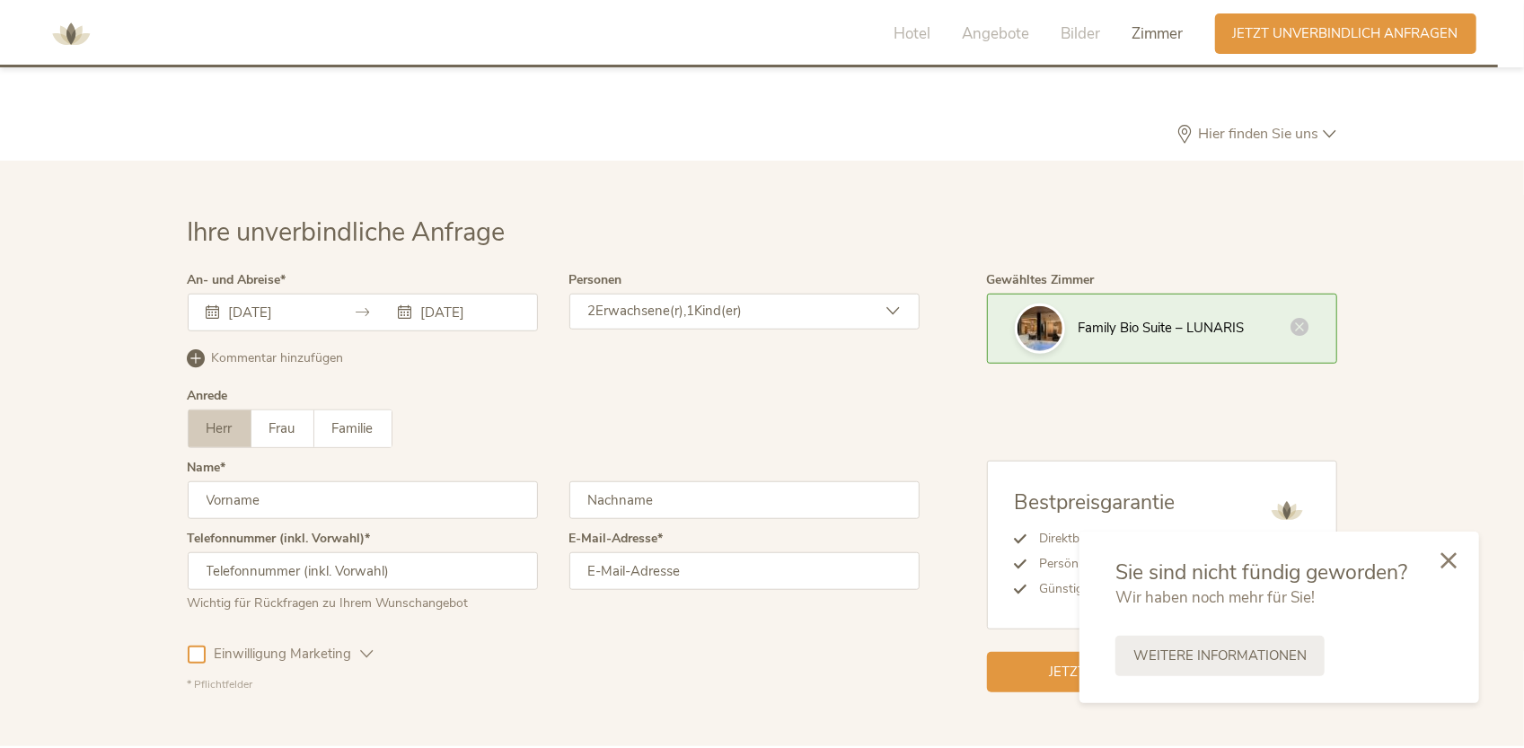
click at [1446, 558] on icon at bounding box center [1448, 560] width 16 height 16
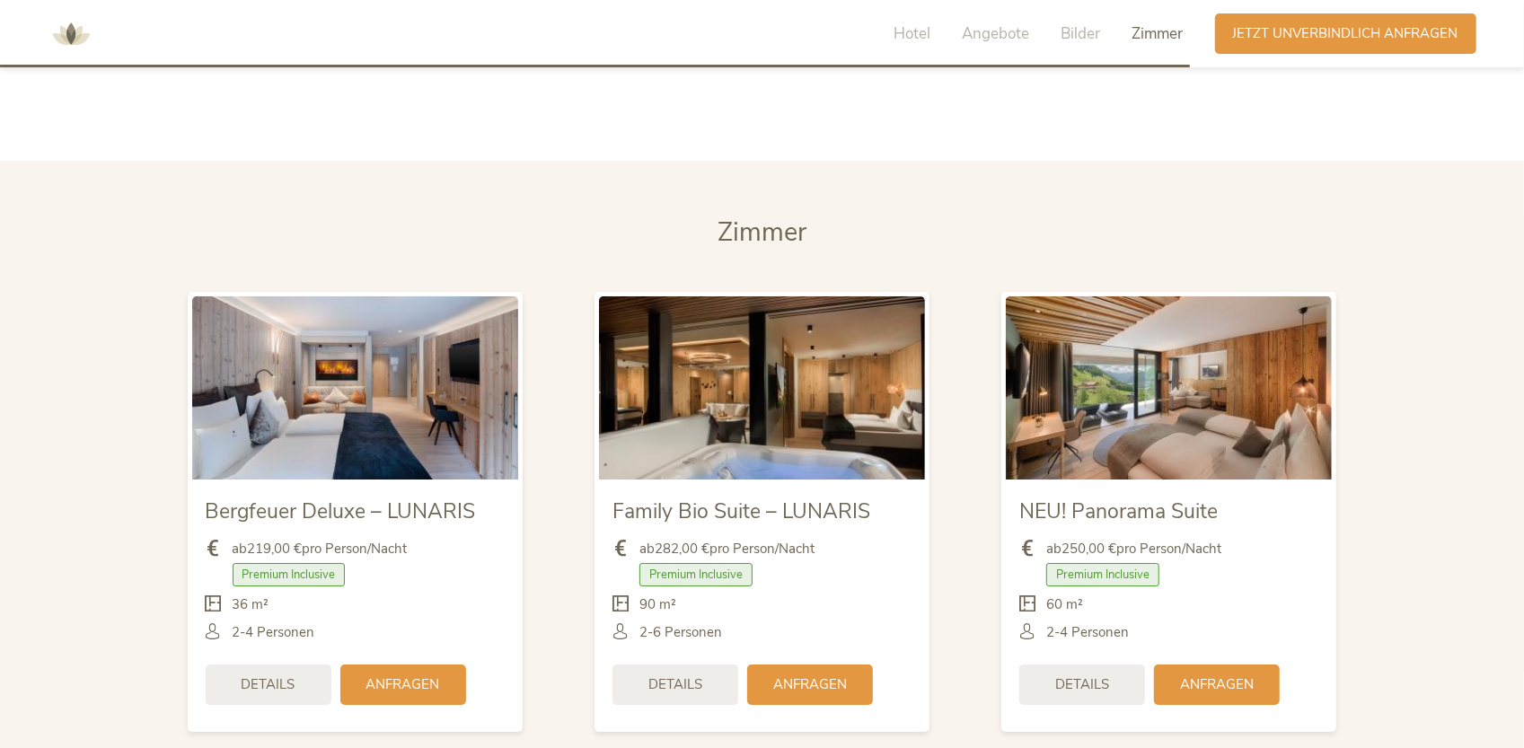
scroll to position [4113, 0]
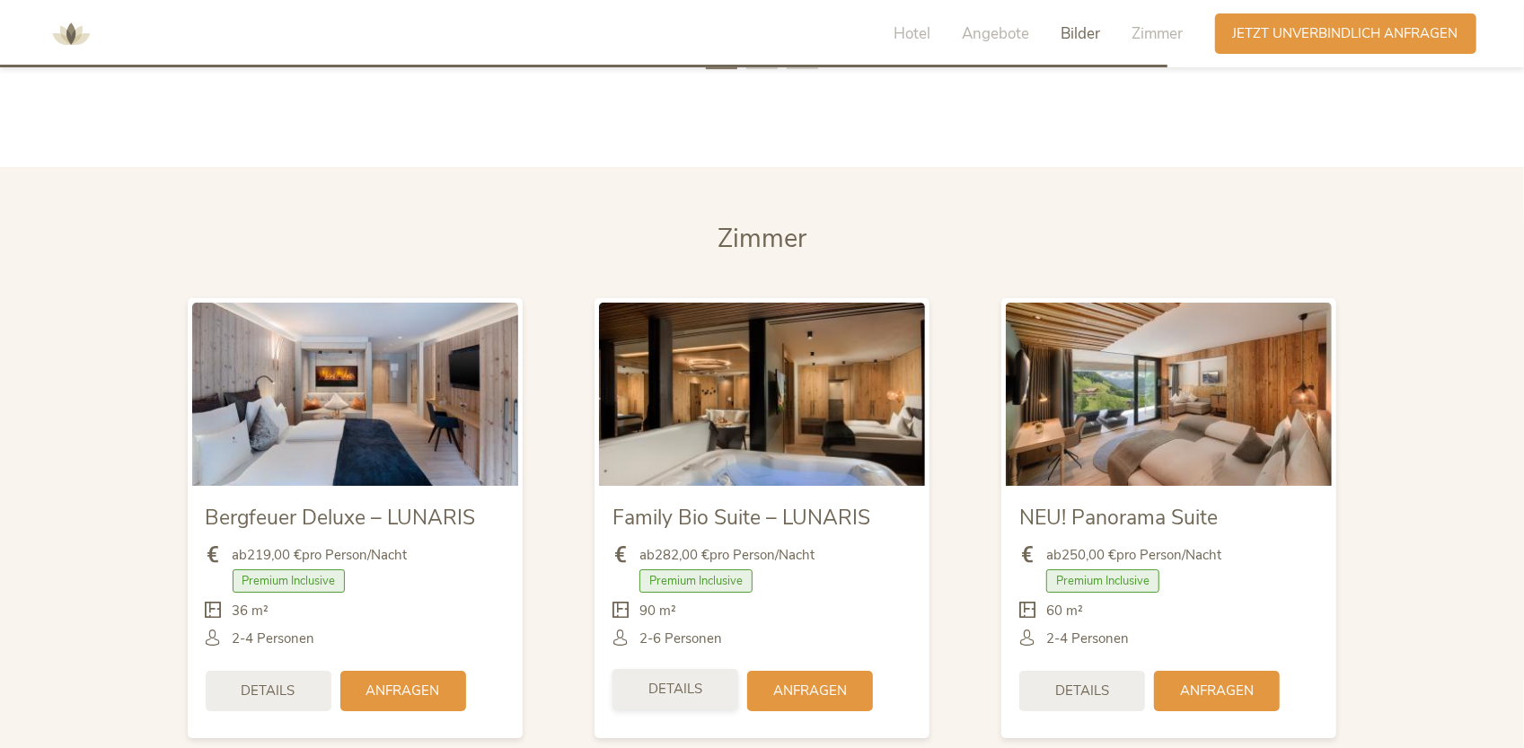
click at [687, 680] on span "Details" at bounding box center [675, 689] width 54 height 19
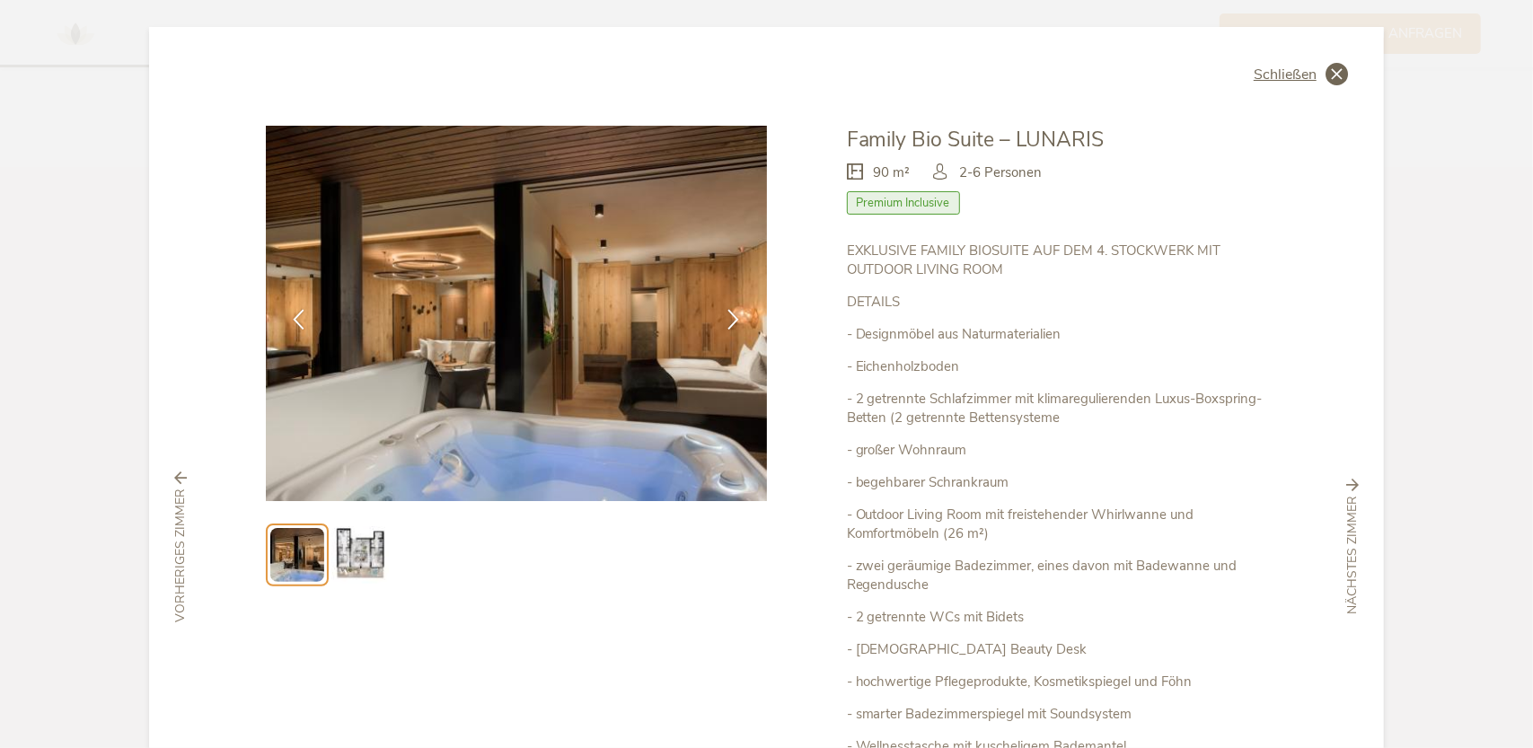
click at [1335, 78] on icon at bounding box center [1336, 74] width 22 height 22
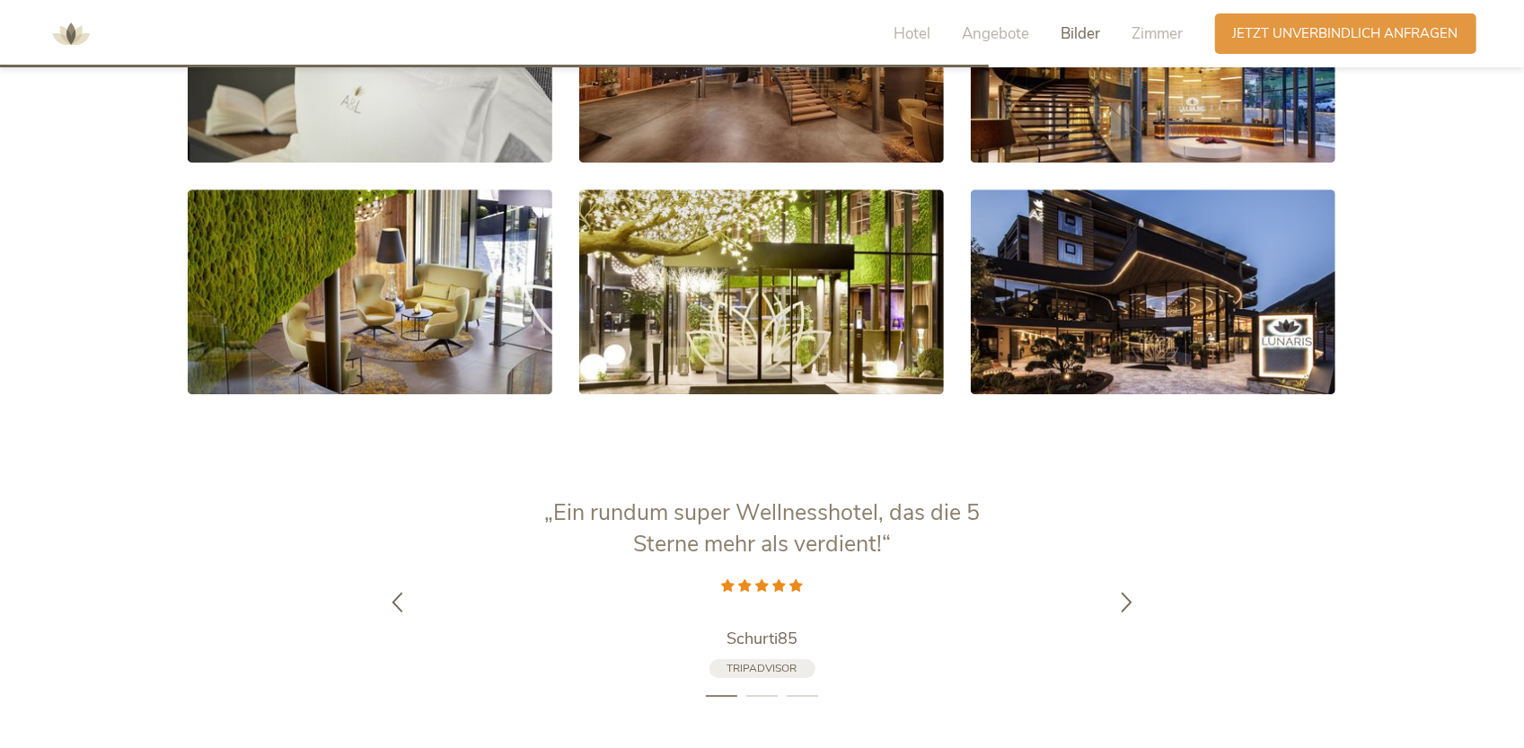
scroll to position [3485, 0]
click at [1138, 40] on span "Zimmer" at bounding box center [1157, 33] width 51 height 21
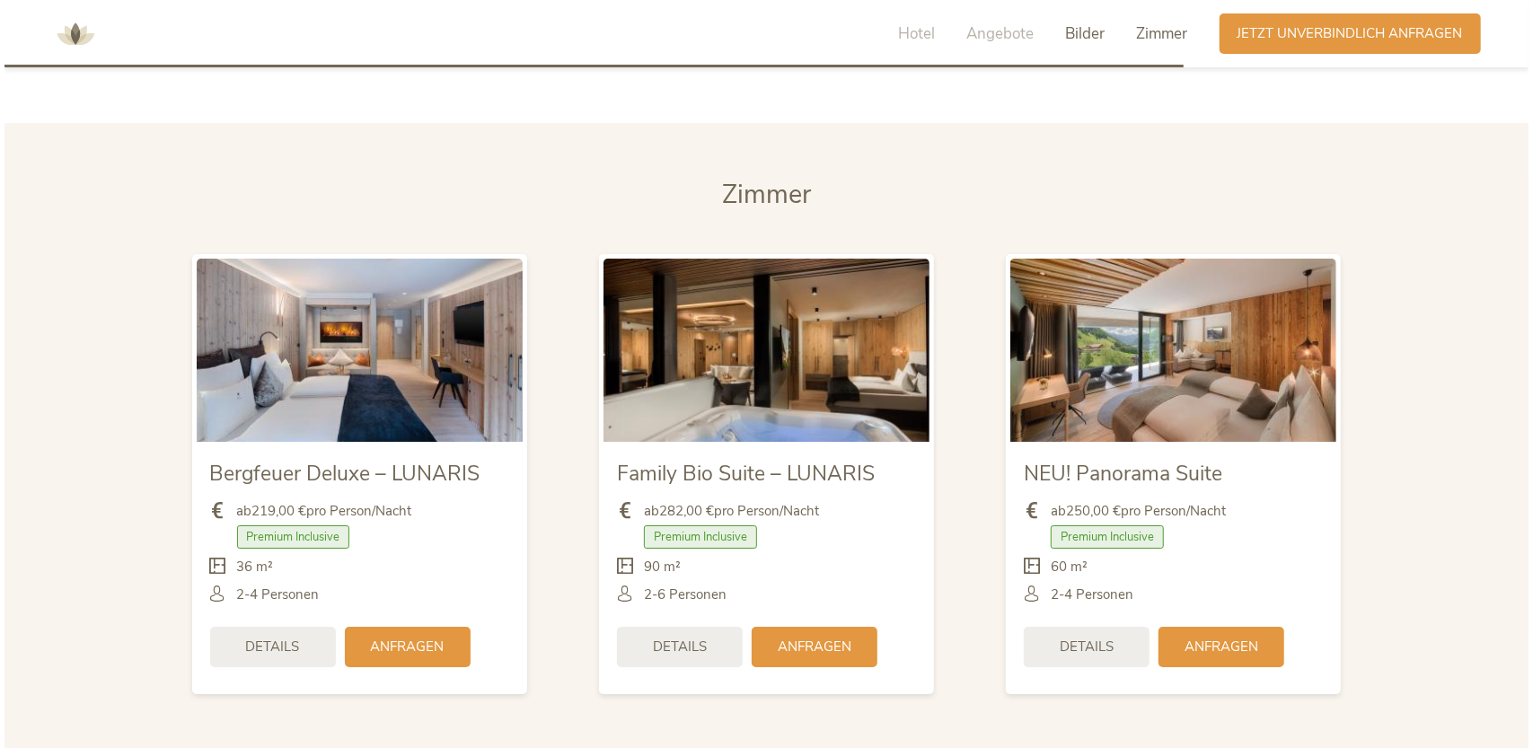
scroll to position [4161, 0]
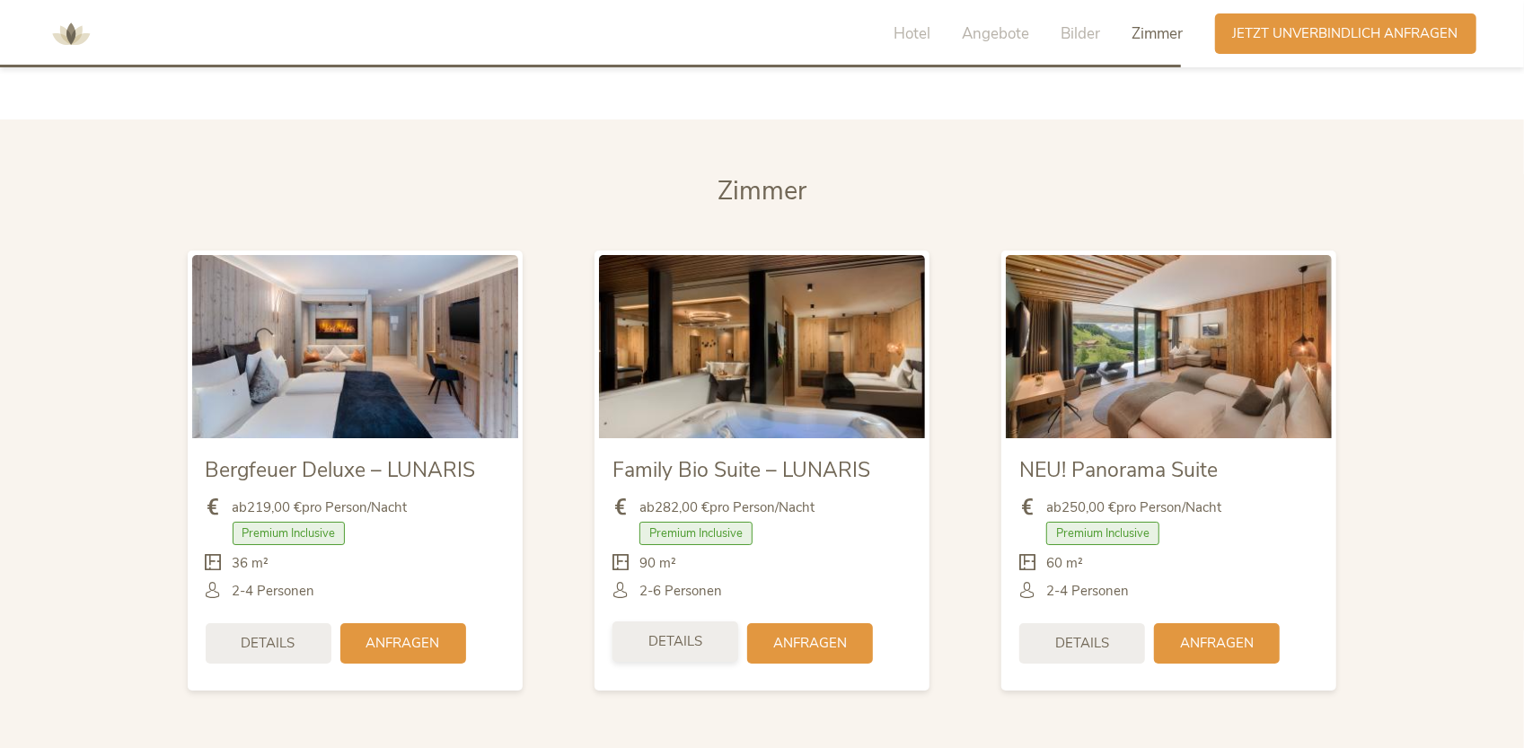
click at [712, 621] on div "Details" at bounding box center [675, 641] width 126 height 40
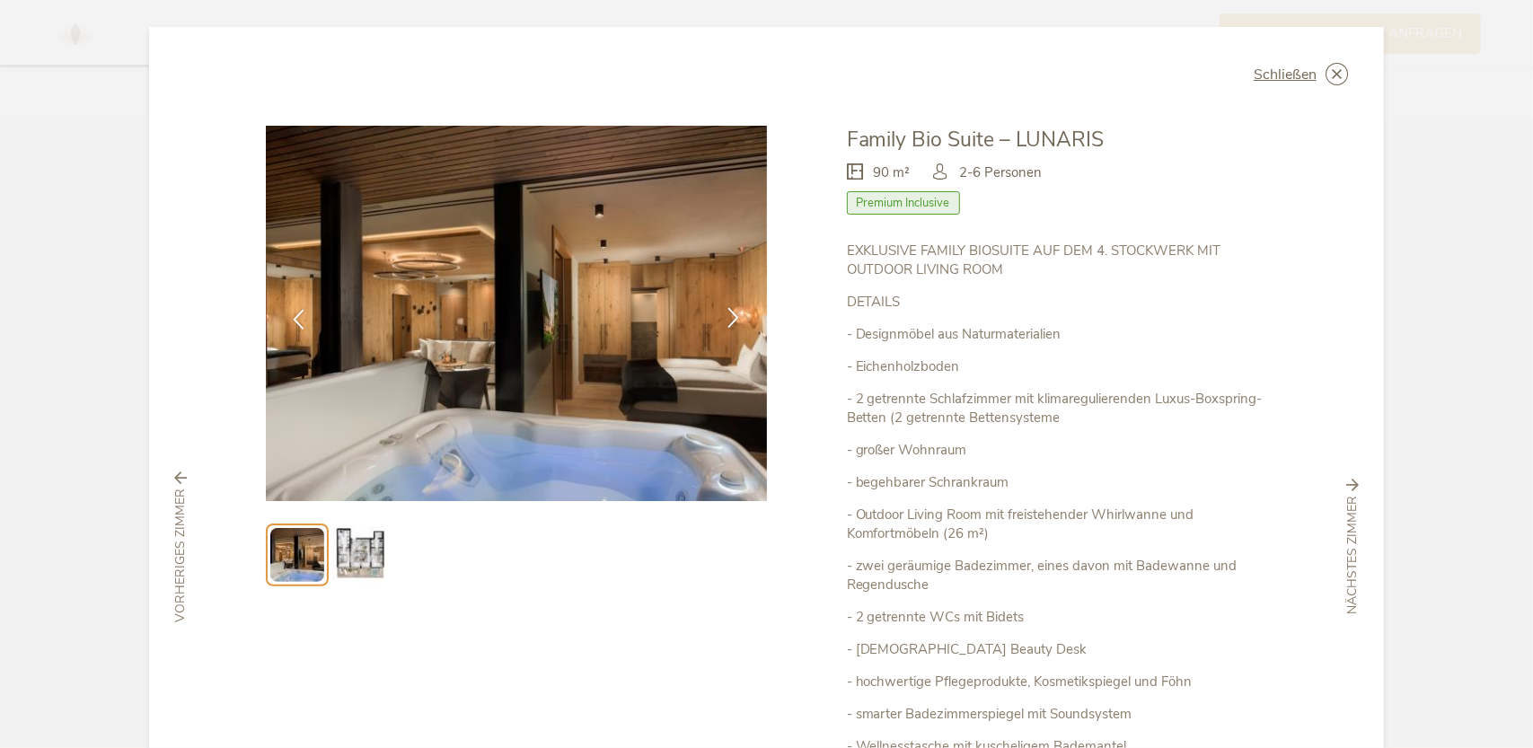
click at [734, 306] on div at bounding box center [734, 319] width 57 height 57
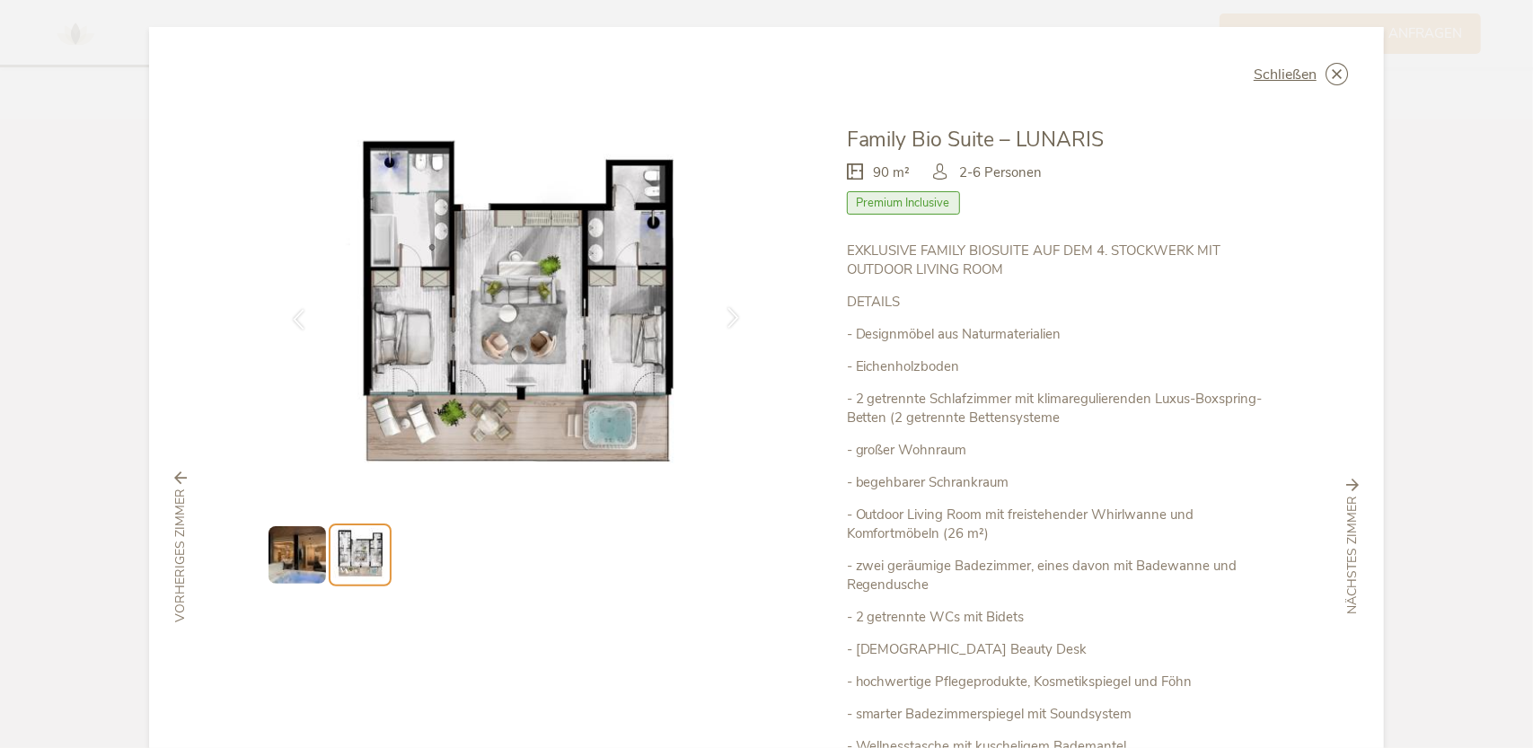
click at [734, 307] on icon at bounding box center [734, 317] width 21 height 21
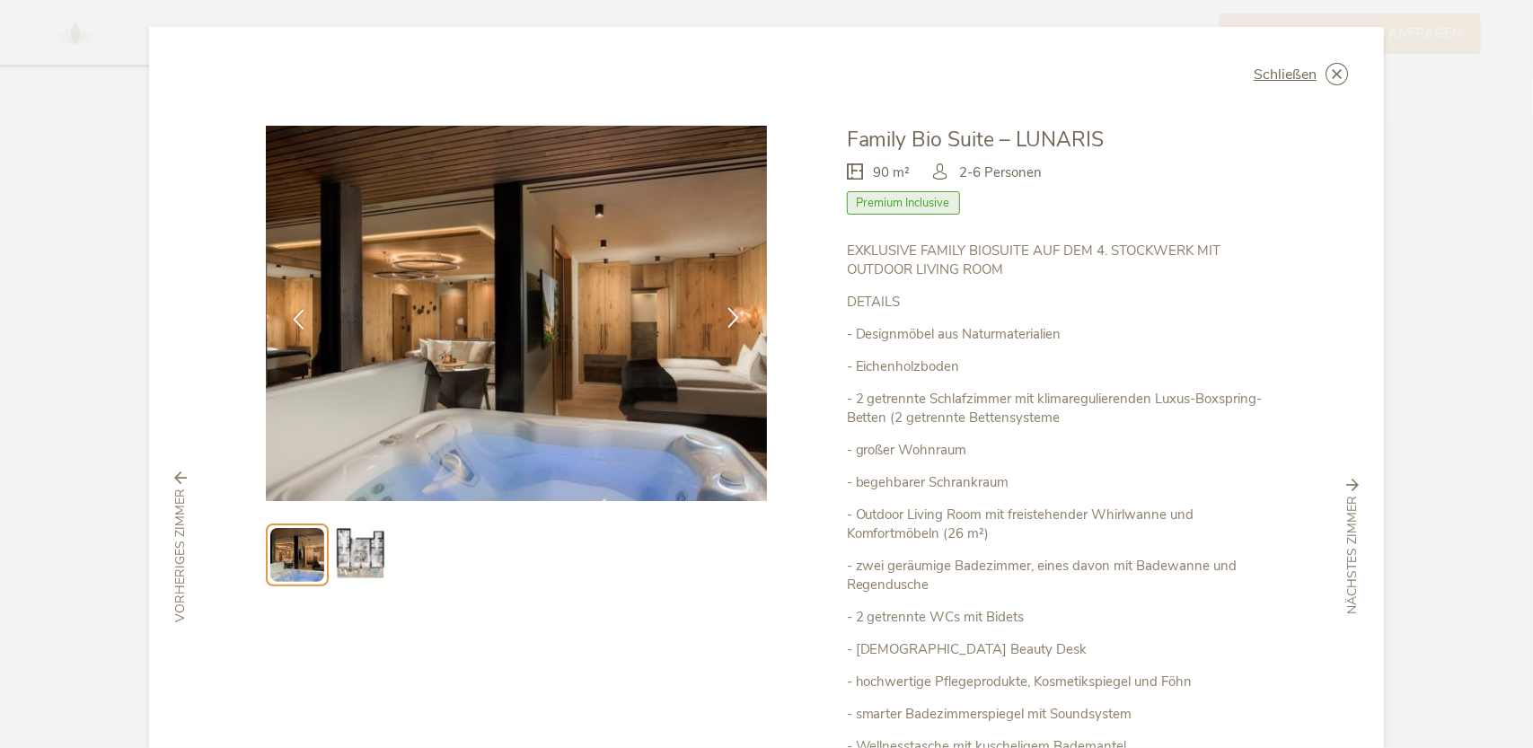
click at [734, 307] on icon at bounding box center [734, 317] width 21 height 21
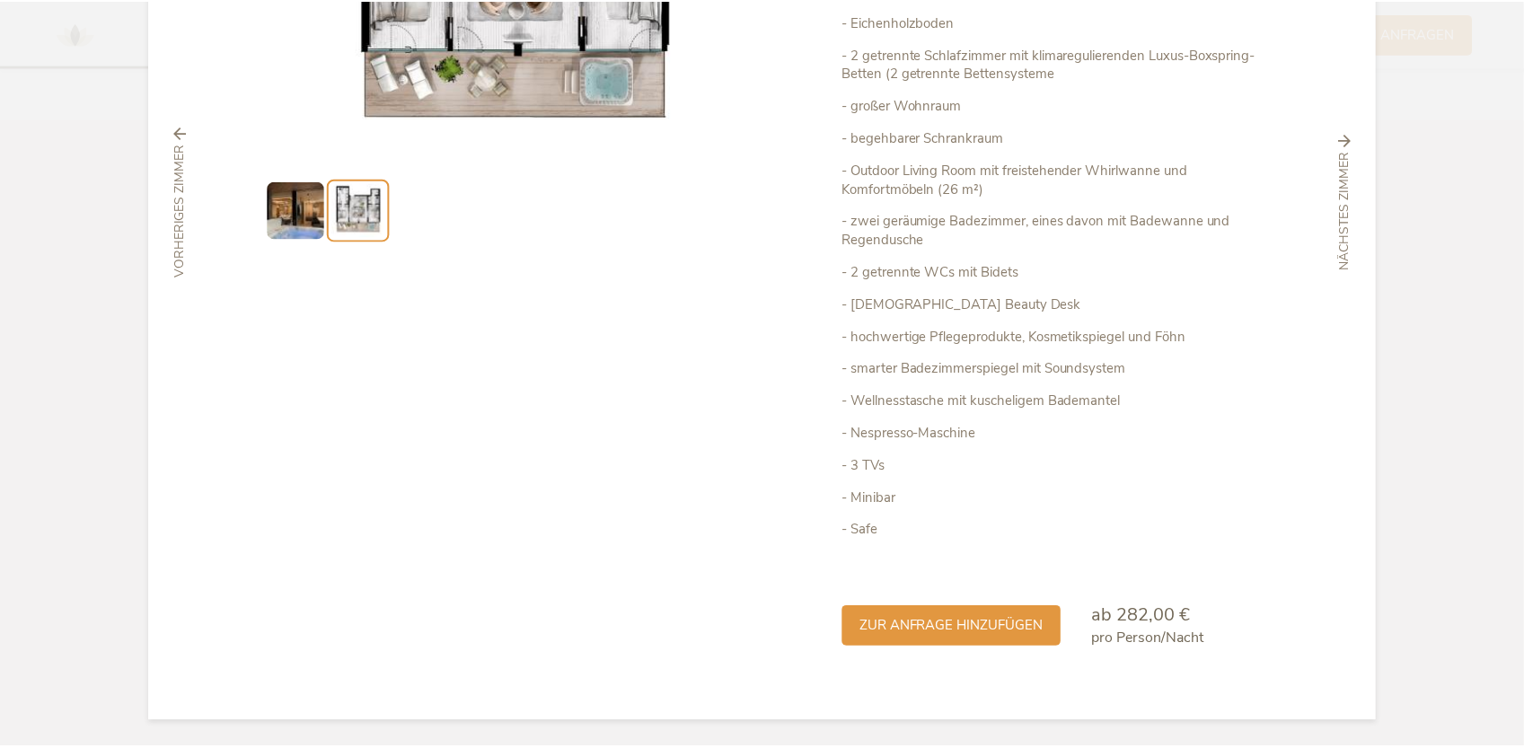
scroll to position [0, 0]
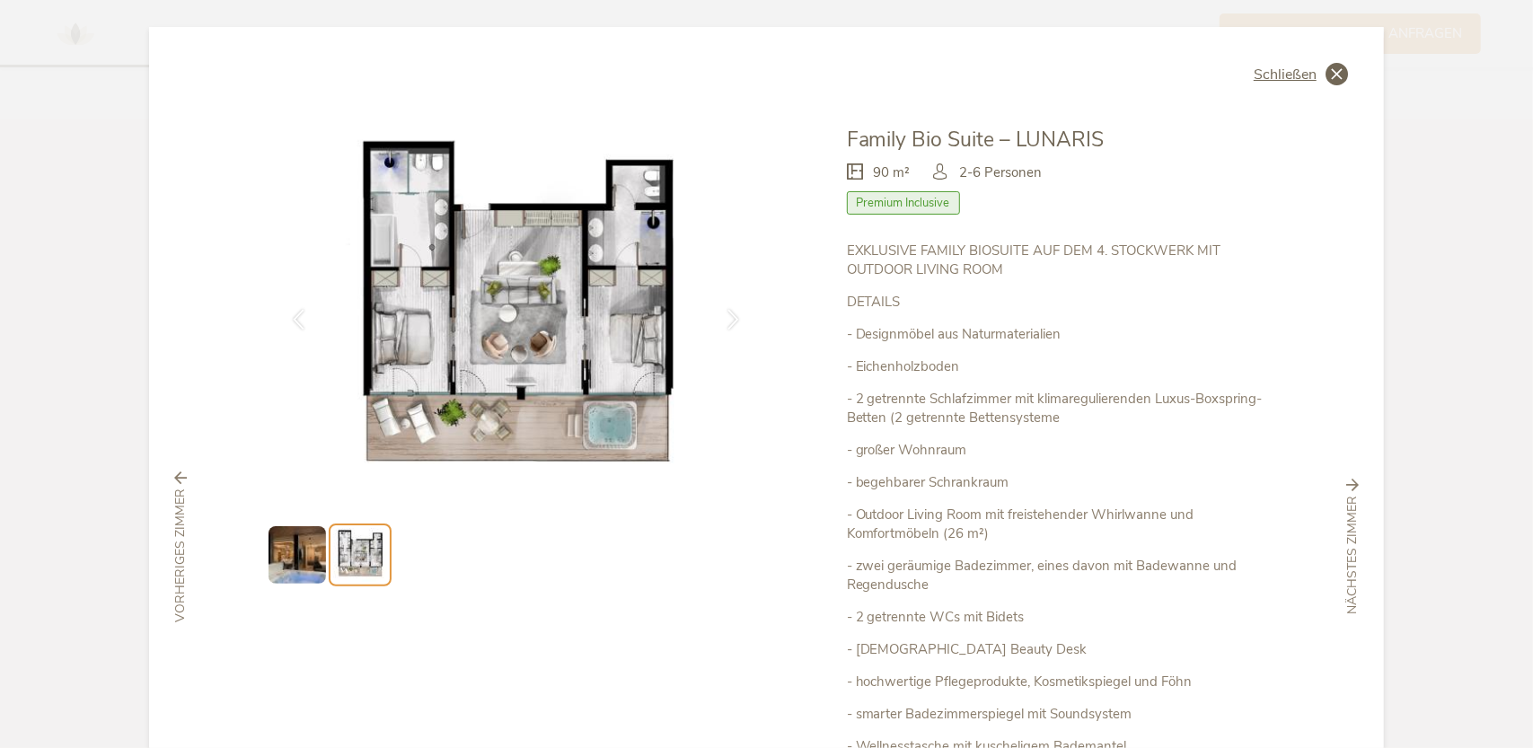
click at [1340, 75] on icon at bounding box center [1336, 74] width 22 height 22
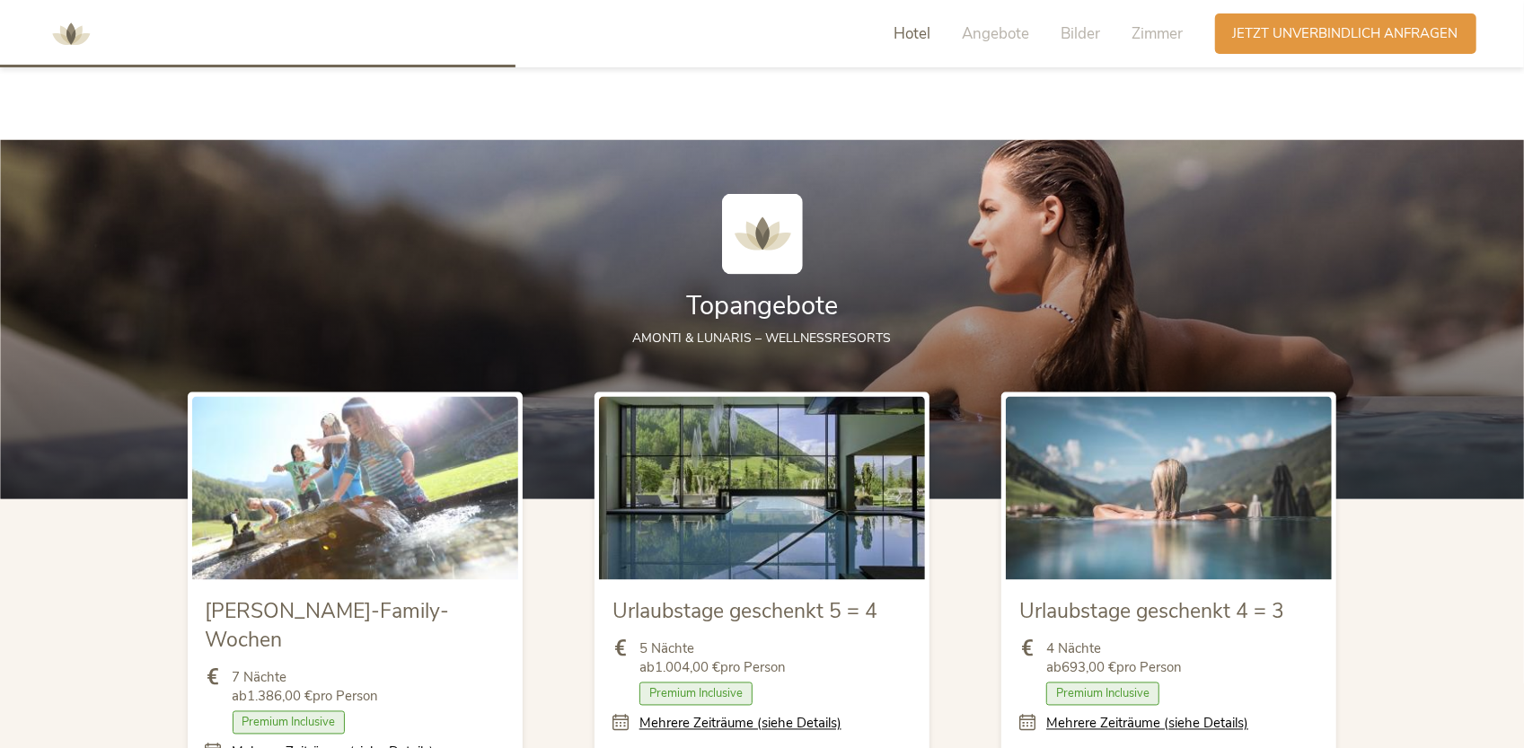
scroll to position [1198, 0]
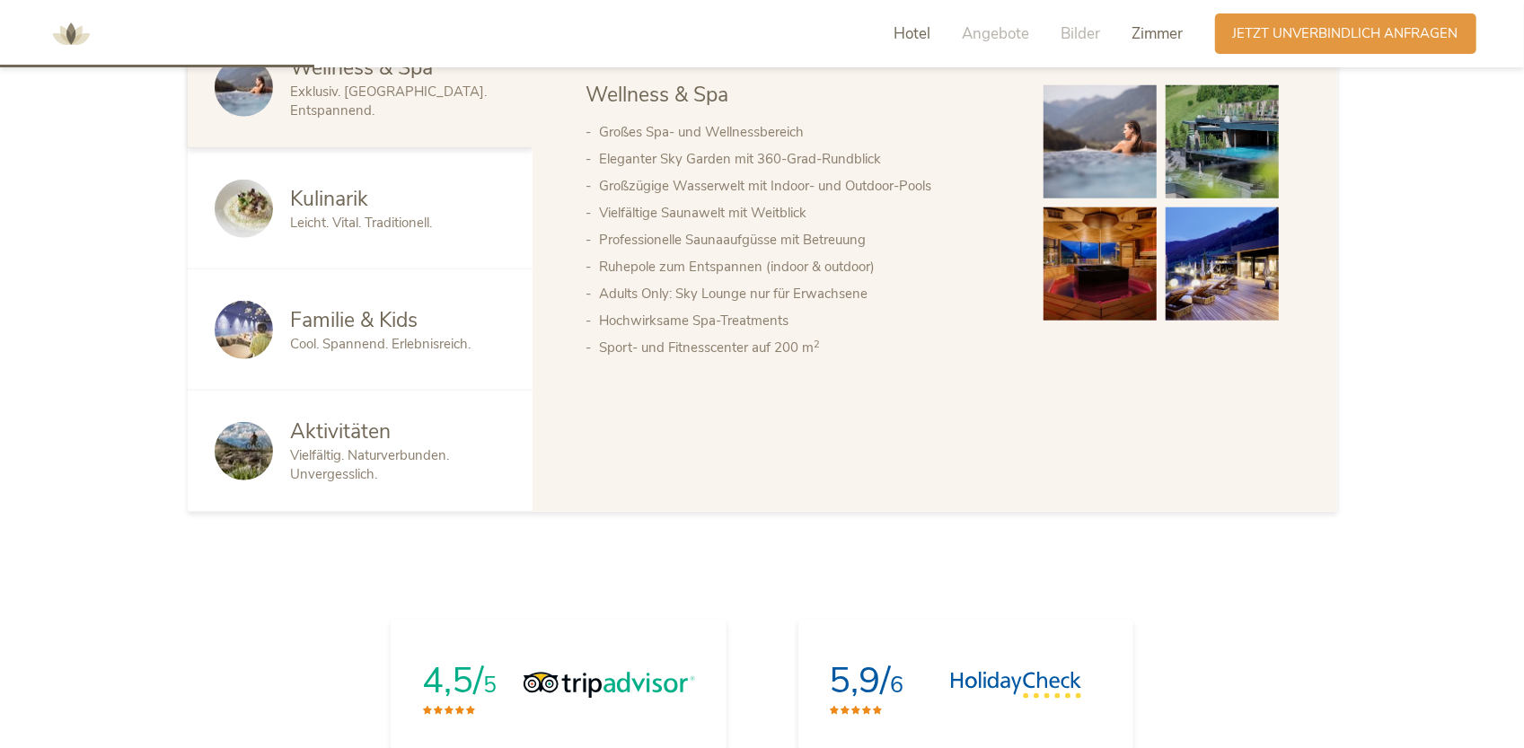
click at [1143, 23] on span "Zimmer" at bounding box center [1157, 33] width 51 height 21
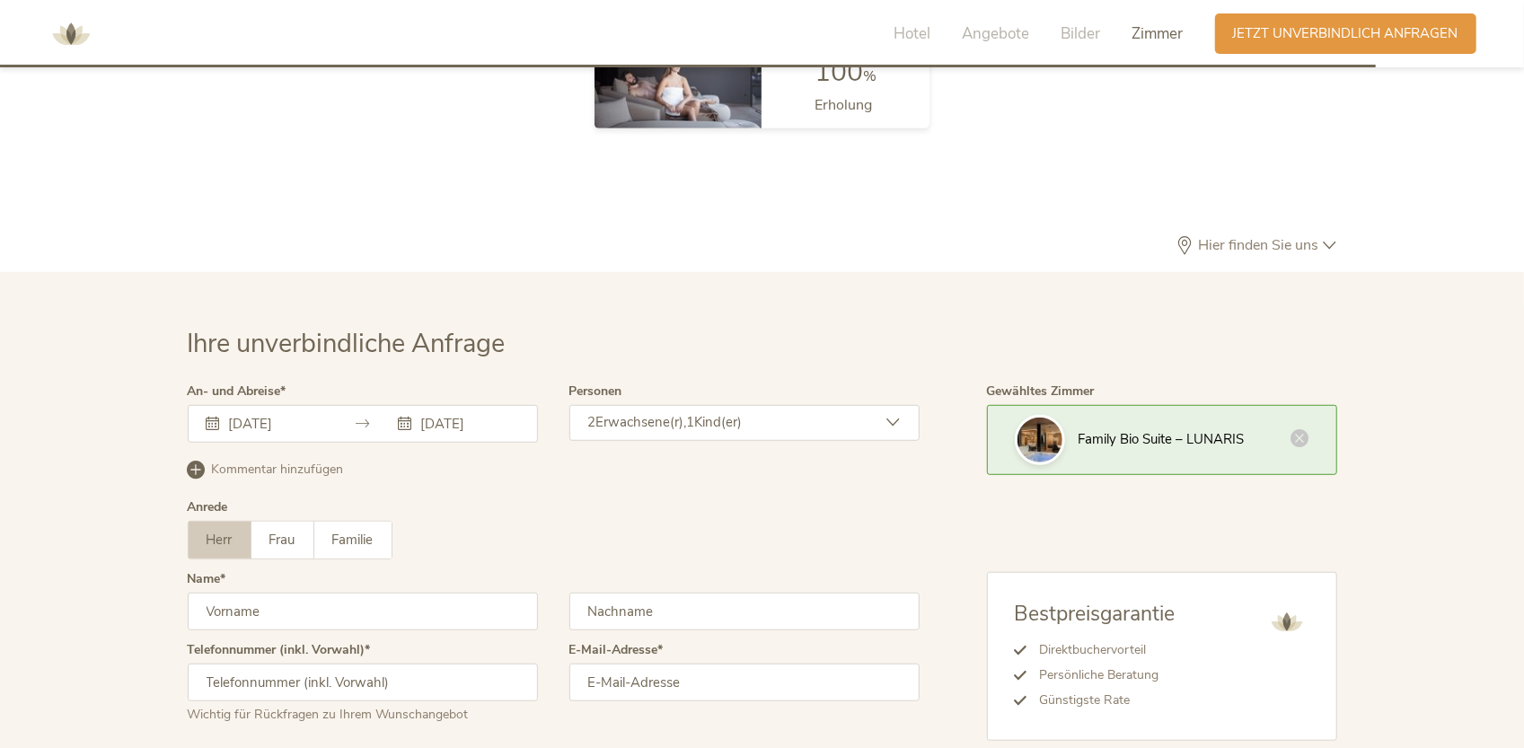
scroll to position [4742, 0]
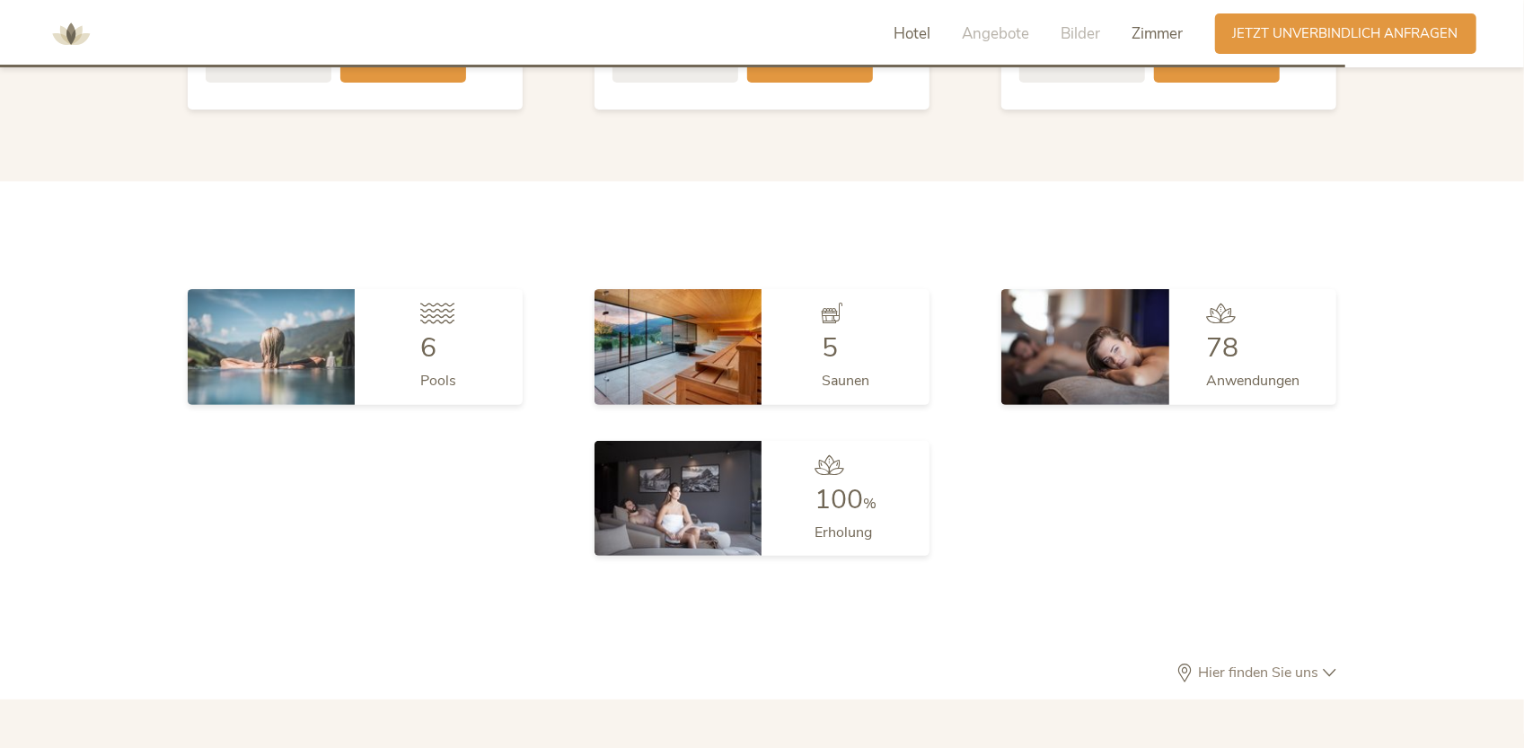
click at [923, 40] on span "Hotel" at bounding box center [912, 33] width 37 height 21
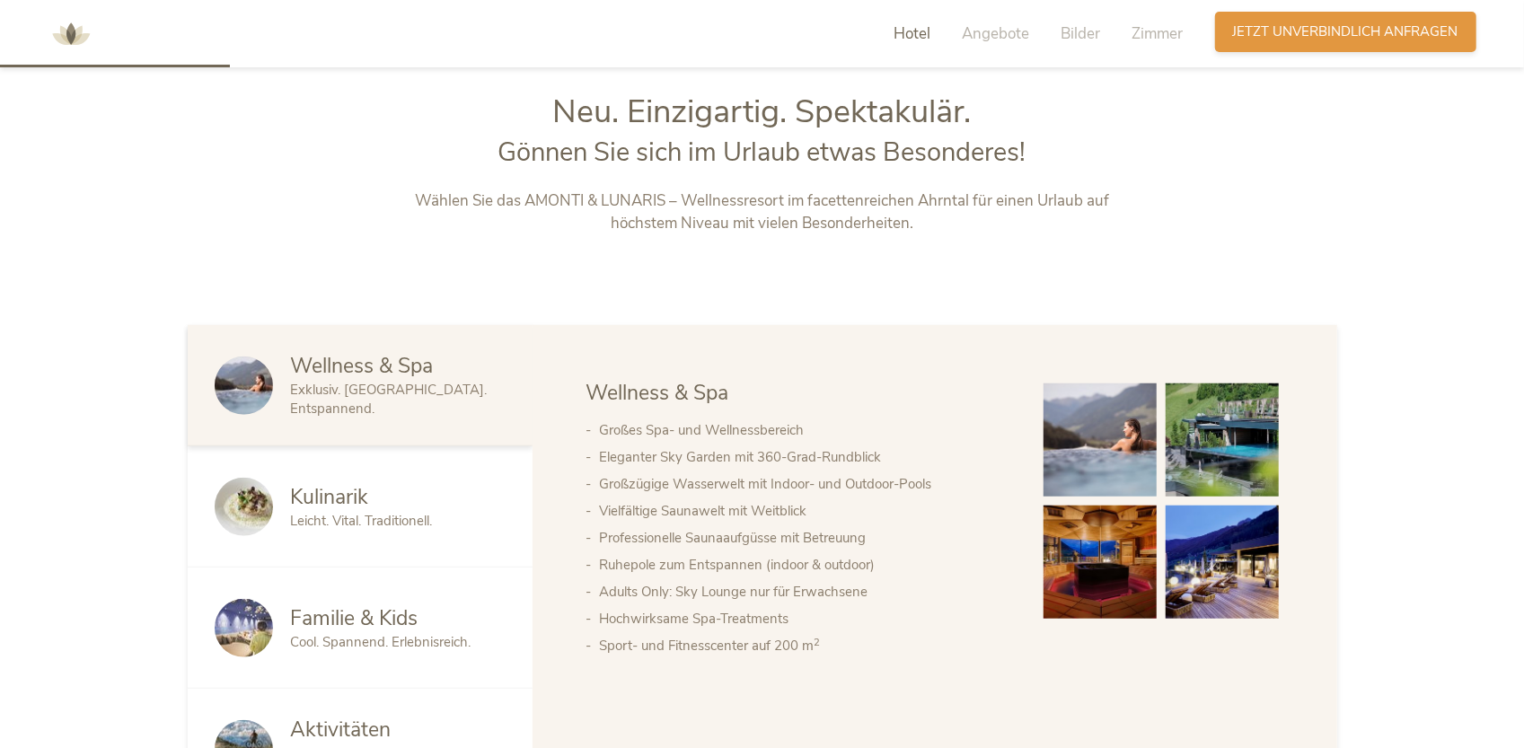
click at [1419, 21] on div "Anfragen Jetzt unverbindlich anfragen" at bounding box center [1345, 32] width 261 height 40
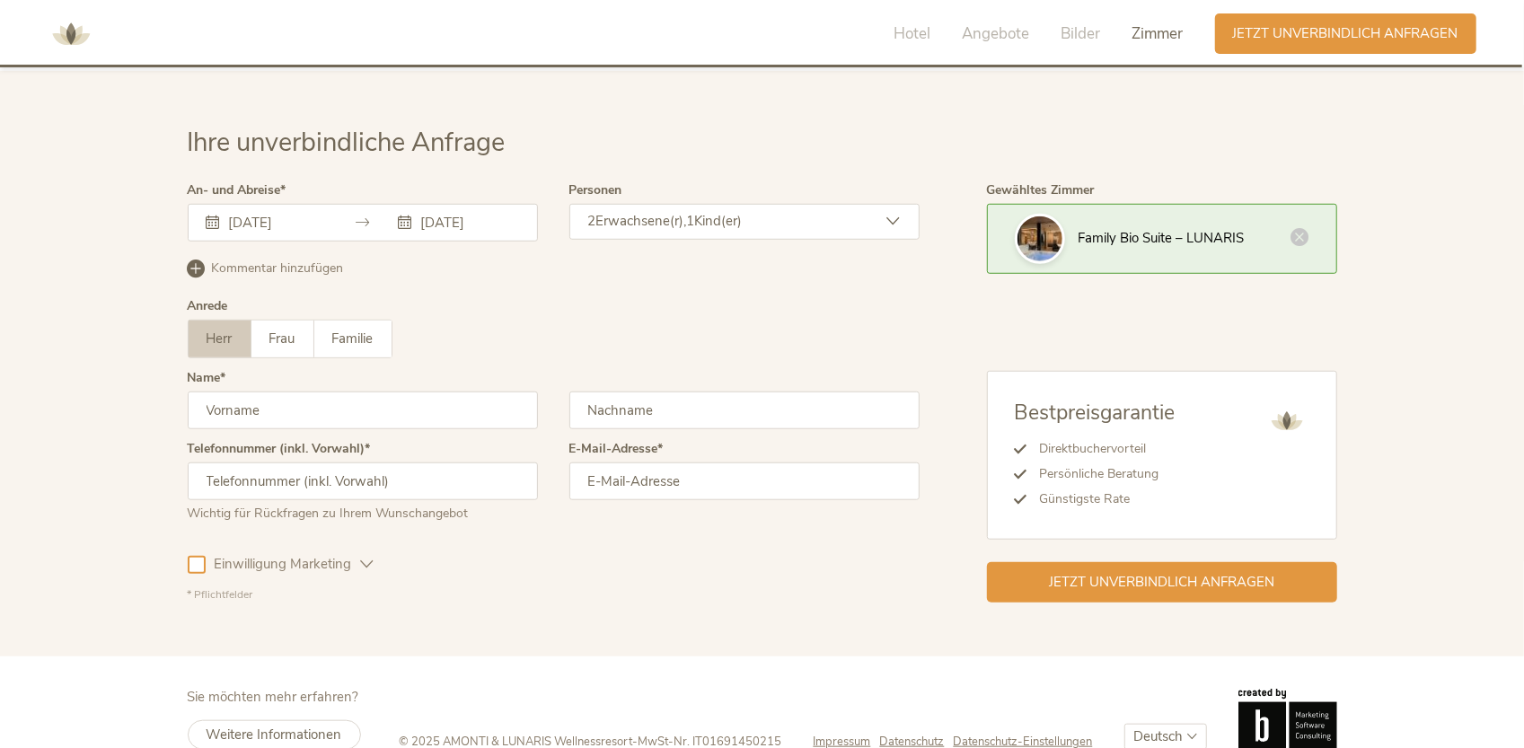
scroll to position [4921, 0]
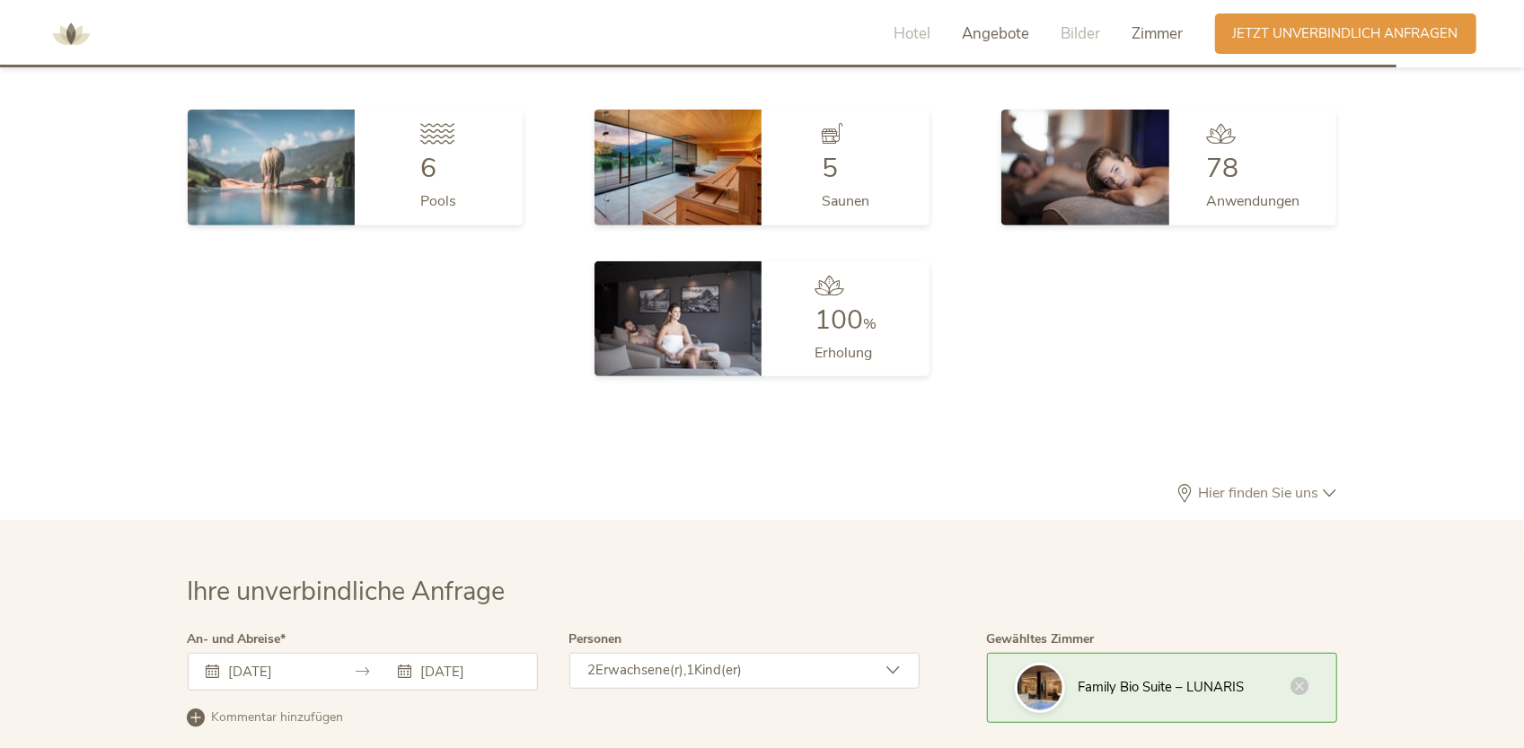
click at [986, 33] on span "Angebote" at bounding box center [996, 33] width 67 height 21
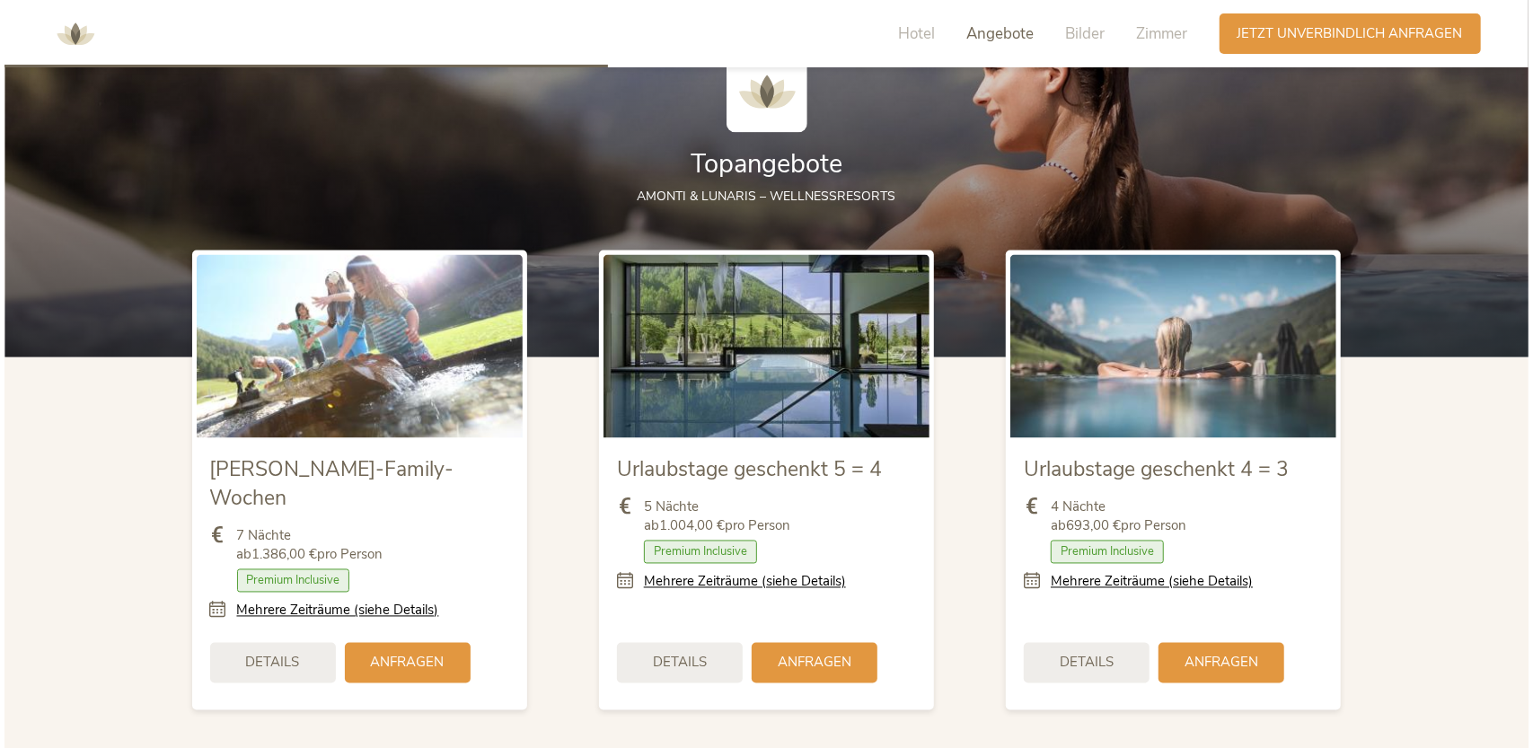
scroll to position [2146, 0]
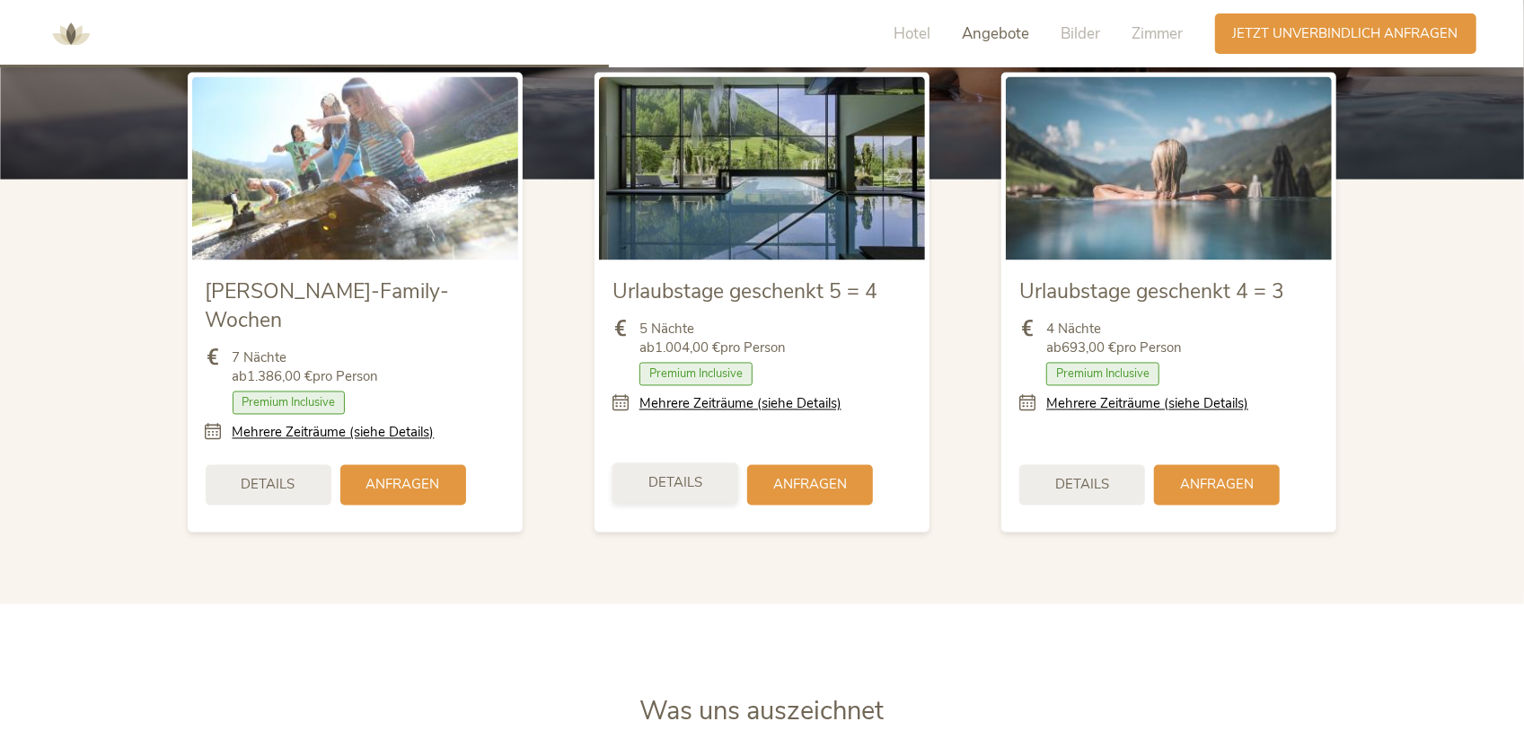
click at [715, 468] on div "Details" at bounding box center [675, 483] width 126 height 40
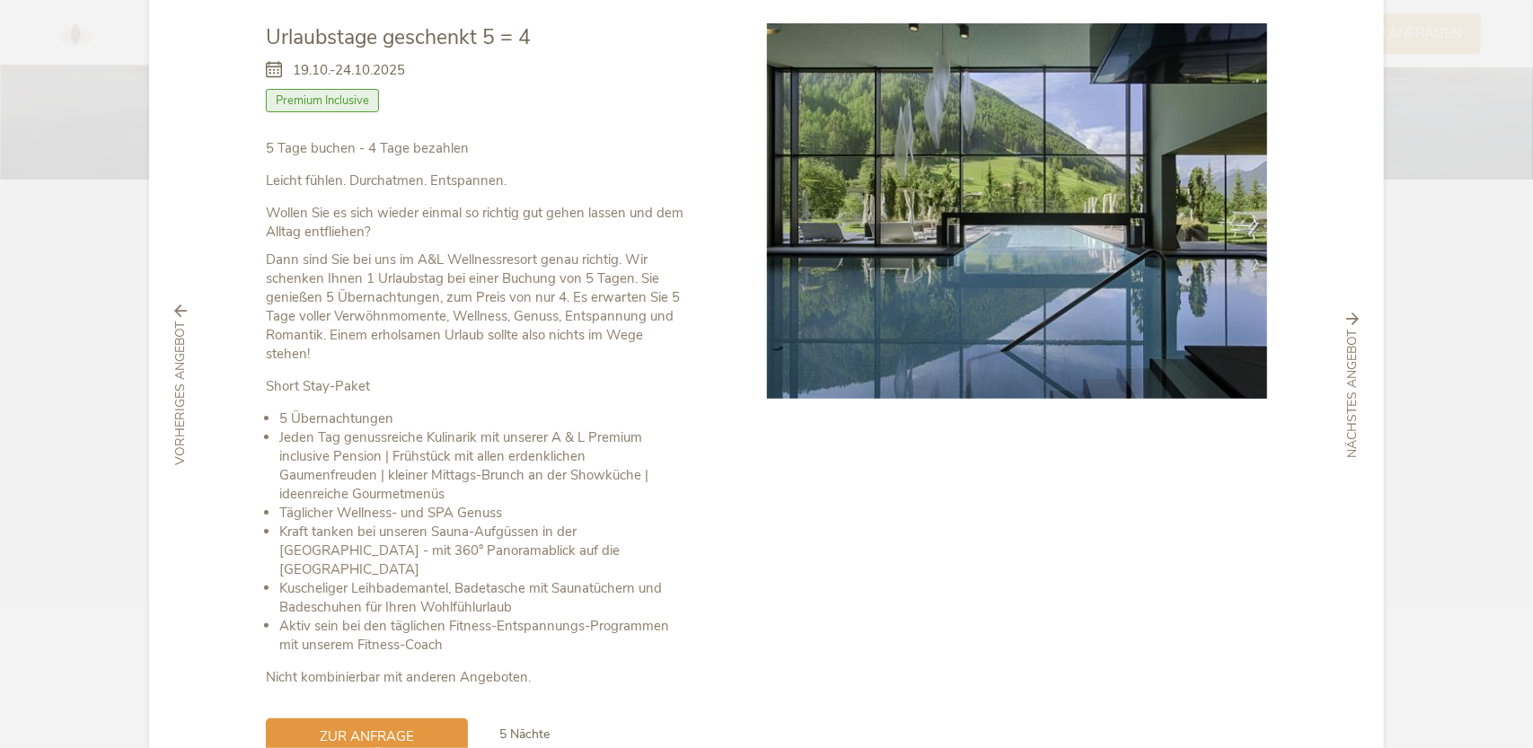
scroll to position [207, 0]
